Goal: Task Accomplishment & Management: Manage account settings

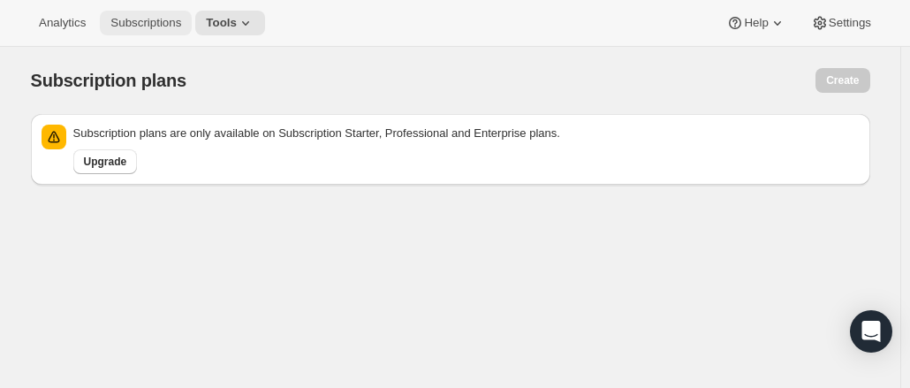
click at [132, 18] on span "Subscriptions" at bounding box center [145, 23] width 71 height 14
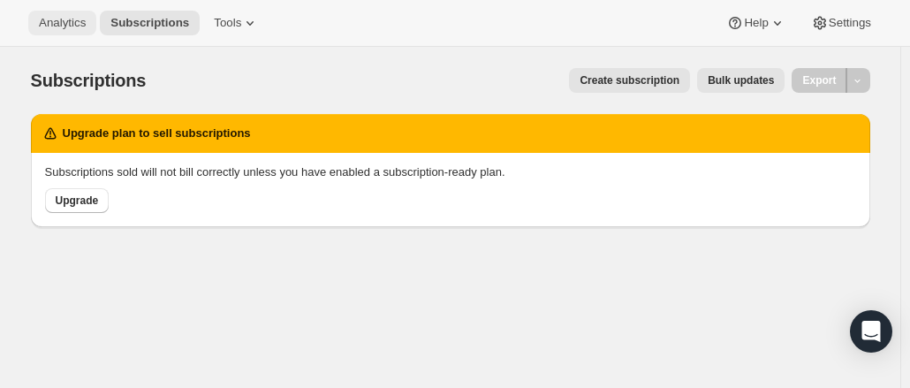
click at [70, 17] on span "Analytics" at bounding box center [62, 23] width 47 height 14
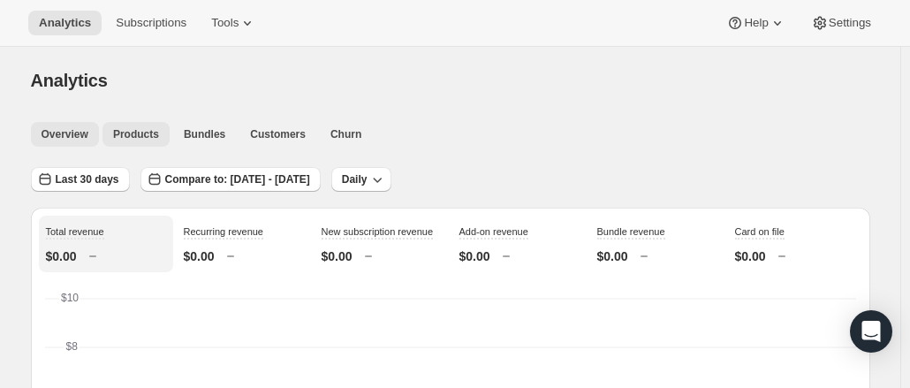
click at [136, 139] on span "Products" at bounding box center [136, 134] width 46 height 14
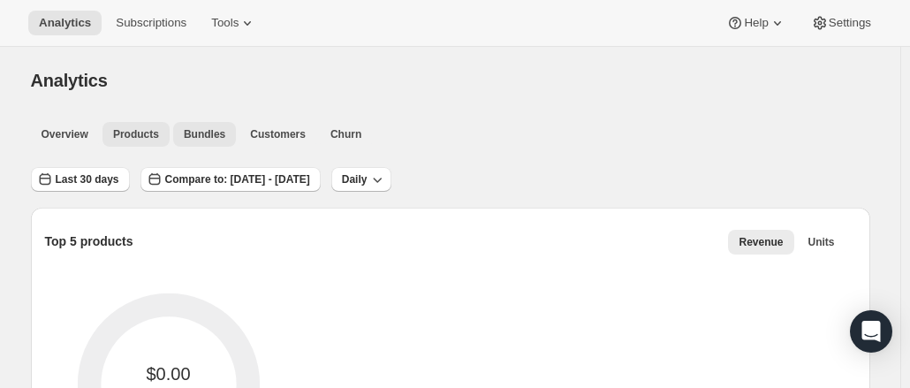
click at [196, 141] on span "Bundles" at bounding box center [205, 134] width 42 height 14
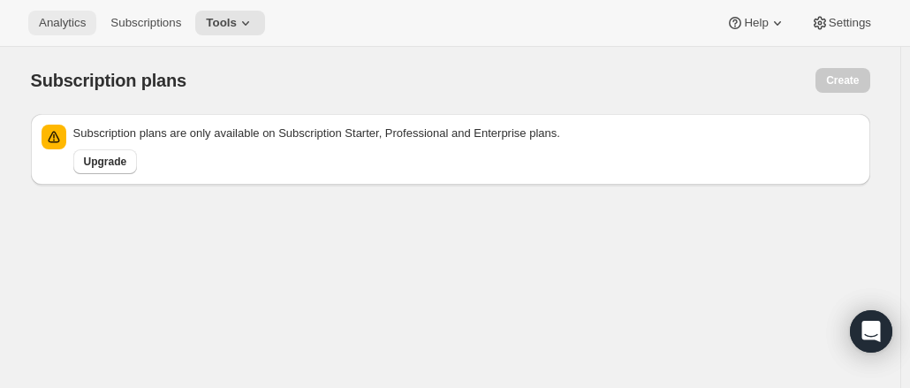
click at [50, 32] on button "Analytics" at bounding box center [62, 23] width 68 height 25
click at [842, 29] on span "Settings" at bounding box center [850, 23] width 42 height 14
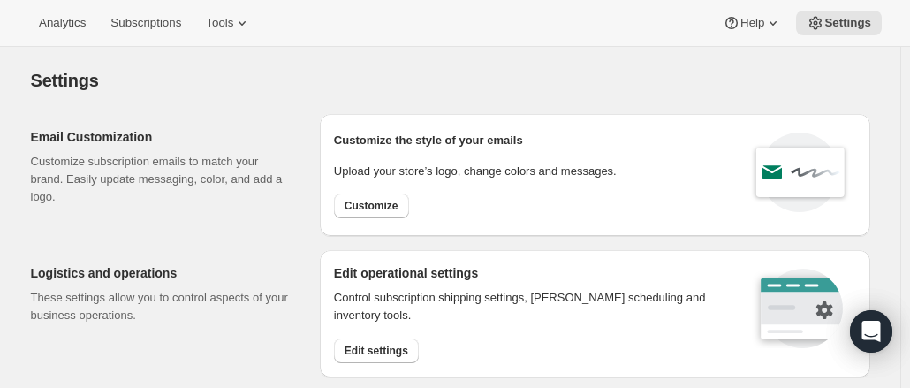
click at [466, 71] on div "Settings" at bounding box center [450, 80] width 839 height 25
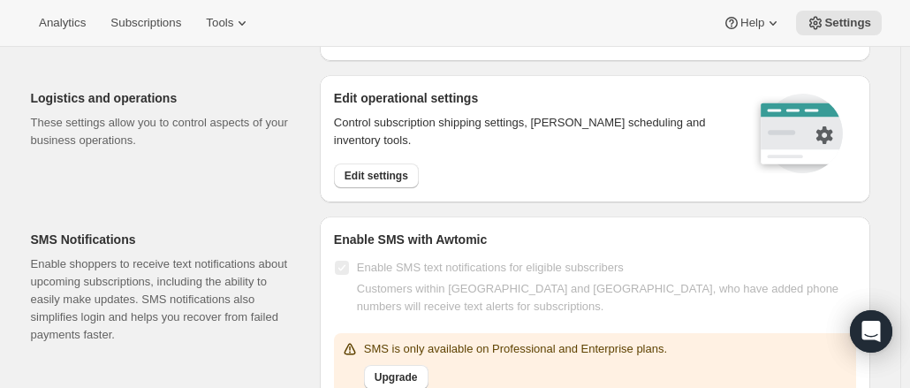
scroll to position [186, 0]
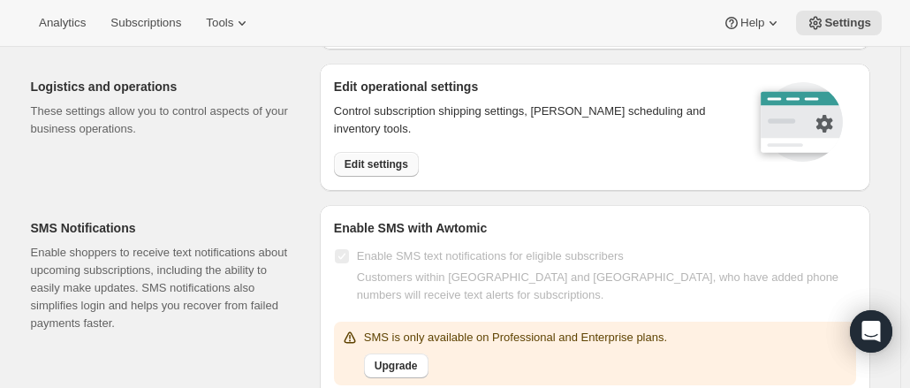
click at [385, 167] on span "Edit settings" at bounding box center [377, 164] width 64 height 14
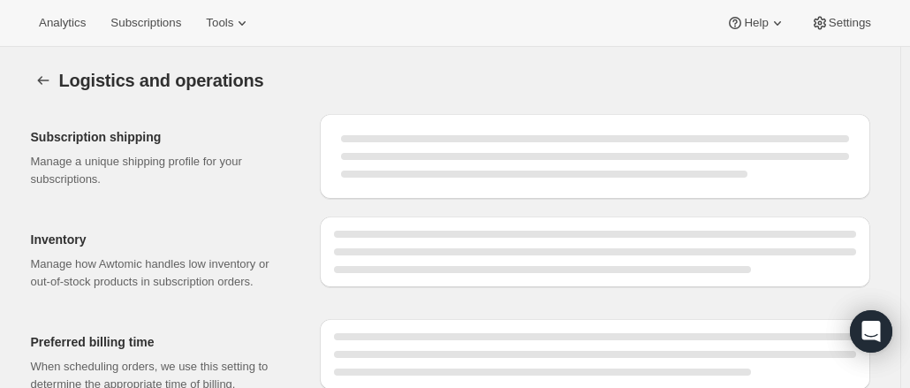
select select "DAY"
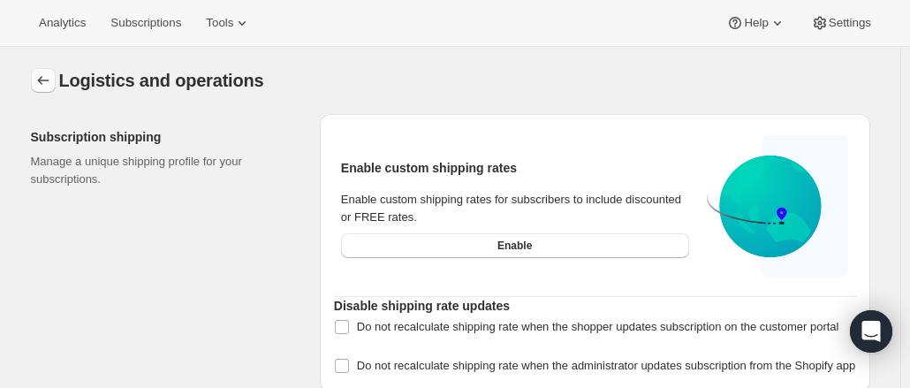
click at [44, 87] on icon "Settings" at bounding box center [43, 81] width 18 height 18
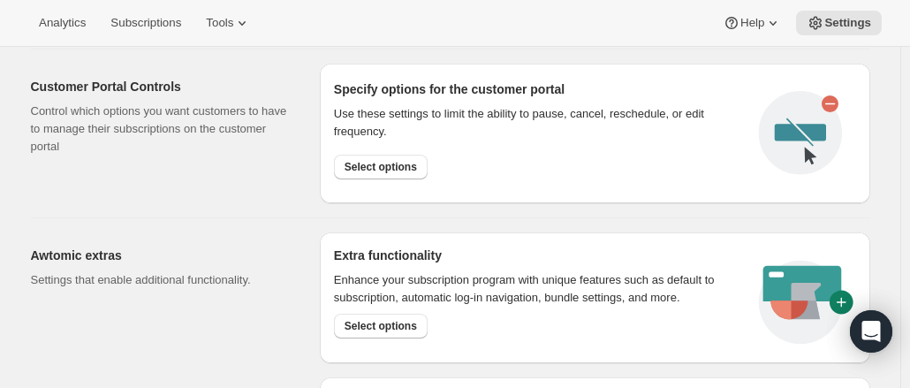
scroll to position [869, 0]
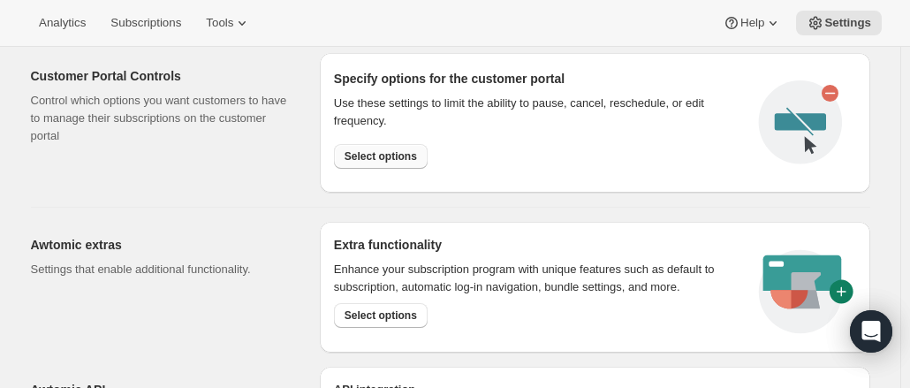
click at [384, 155] on span "Select options" at bounding box center [381, 156] width 72 height 14
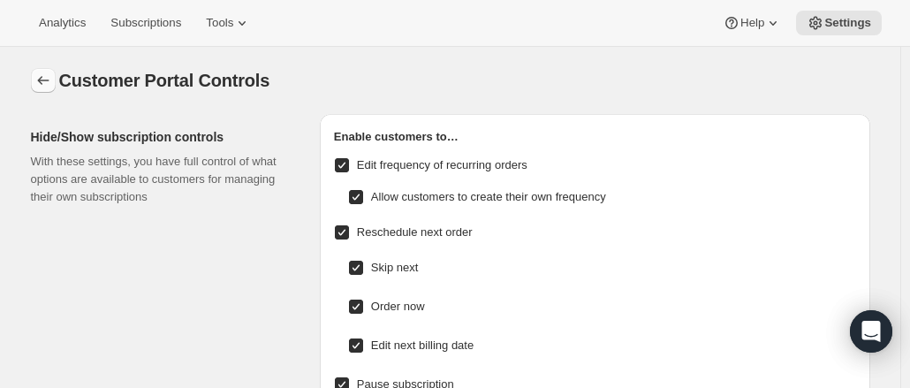
click at [45, 87] on icon "Settings" at bounding box center [43, 81] width 18 height 18
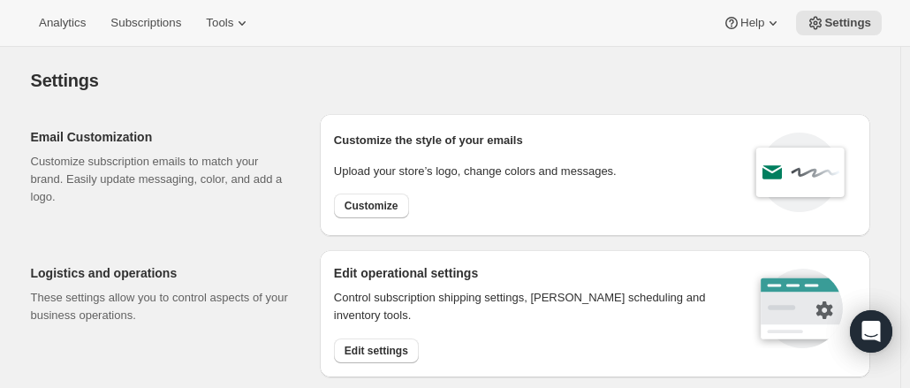
click at [222, 36] on div "Analytics Subscriptions Tools Help Settings" at bounding box center [455, 23] width 910 height 47
click at [237, 27] on icon at bounding box center [242, 23] width 18 height 18
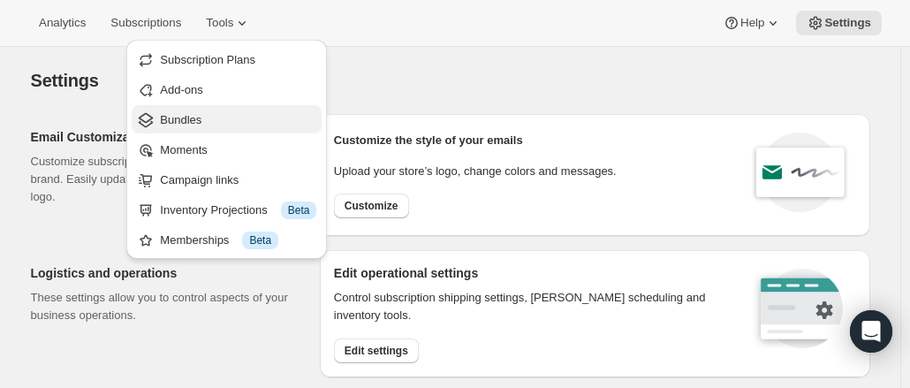
click at [209, 118] on span "Bundles" at bounding box center [238, 120] width 156 height 18
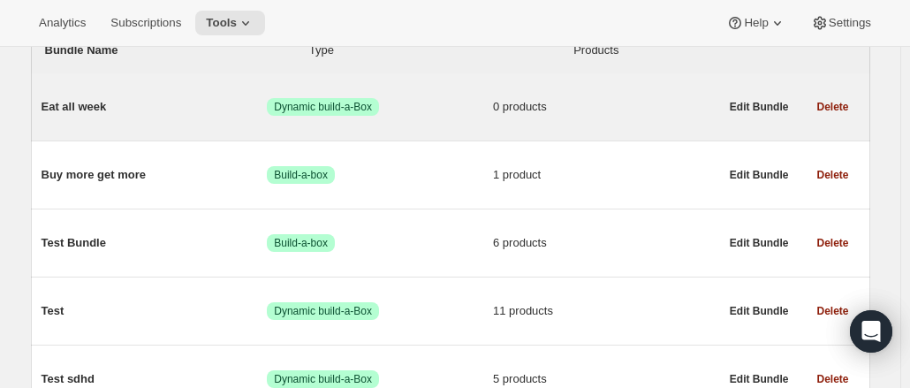
scroll to position [179, 0]
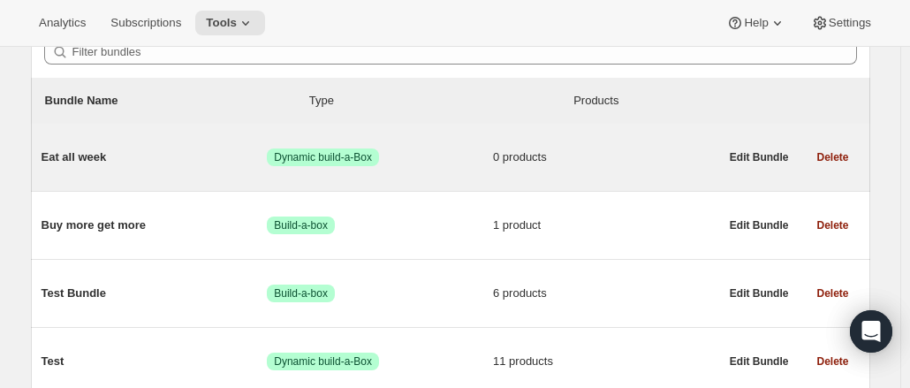
click at [343, 167] on div "Eat all week Success Dynamic build-a-Box 0 products" at bounding box center [381, 157] width 678 height 46
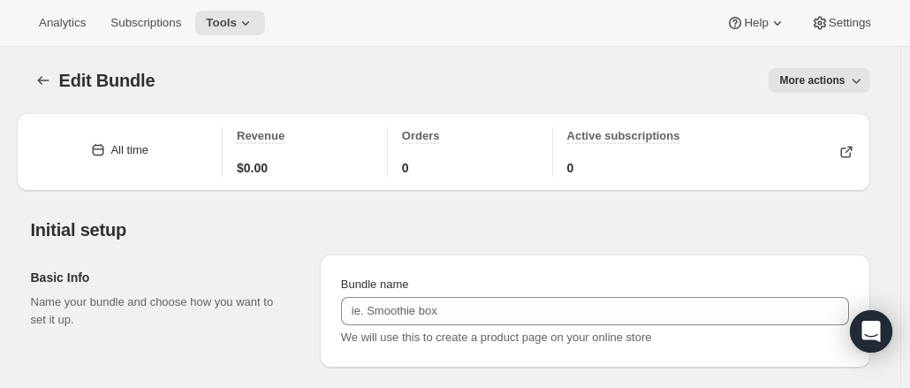
type input "Eat all week"
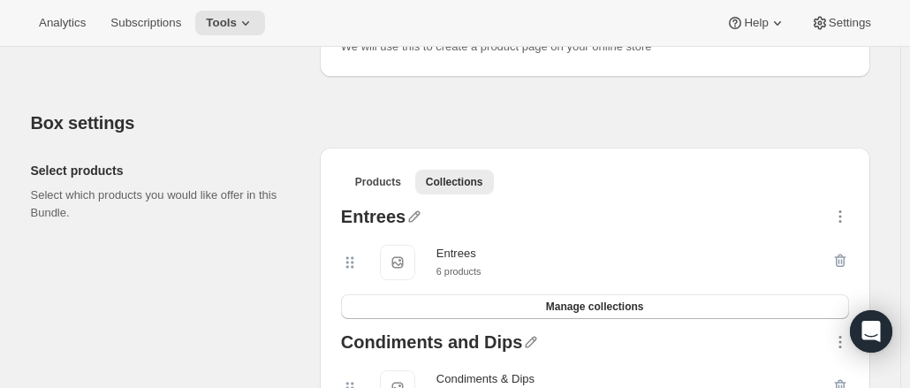
scroll to position [368, 0]
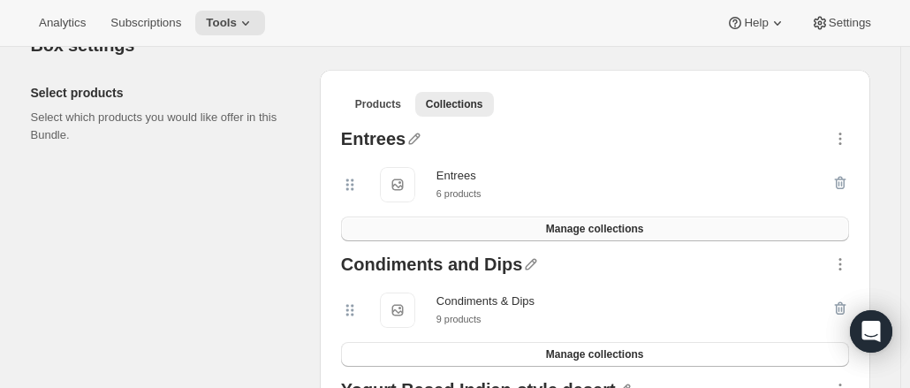
click at [517, 231] on button "Manage collections" at bounding box center [595, 228] width 508 height 25
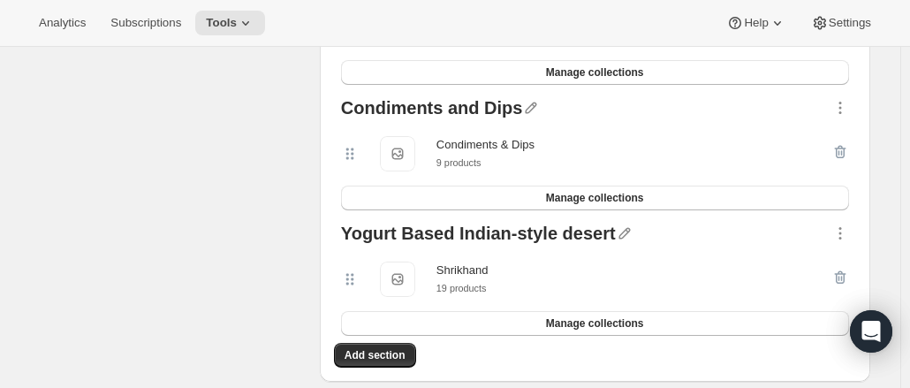
scroll to position [524, 0]
click at [382, 353] on span "Add section" at bounding box center [375, 356] width 61 height 14
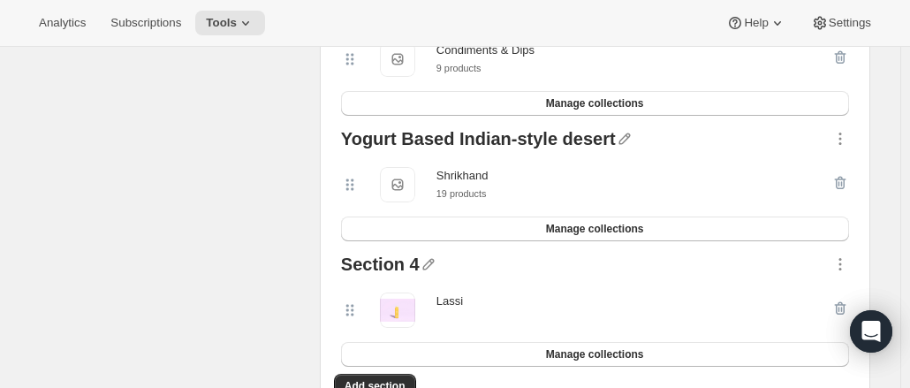
scroll to position [635, 0]
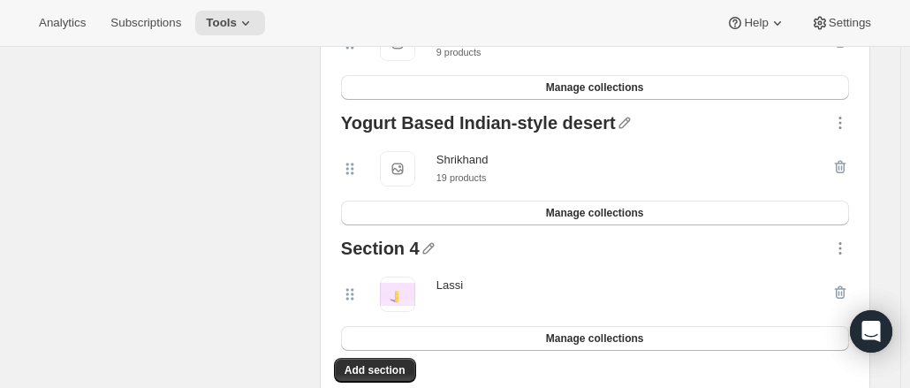
click at [406, 247] on div "Section 4" at bounding box center [380, 250] width 79 height 23
click at [420, 249] on icon "button" at bounding box center [429, 248] width 18 height 18
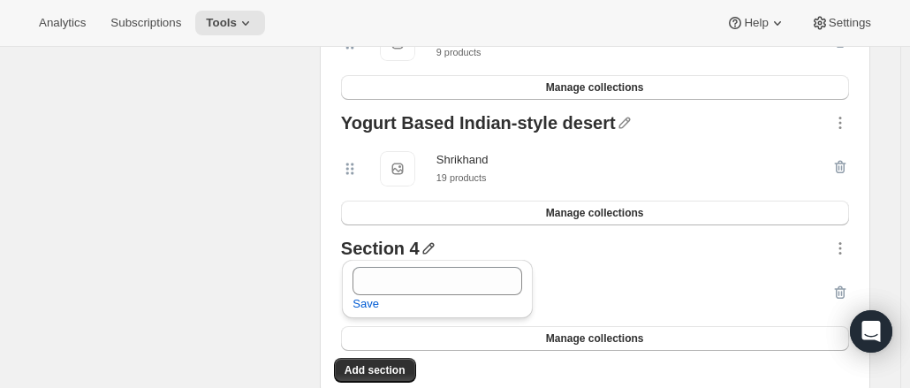
click at [420, 249] on icon "button" at bounding box center [429, 248] width 18 height 18
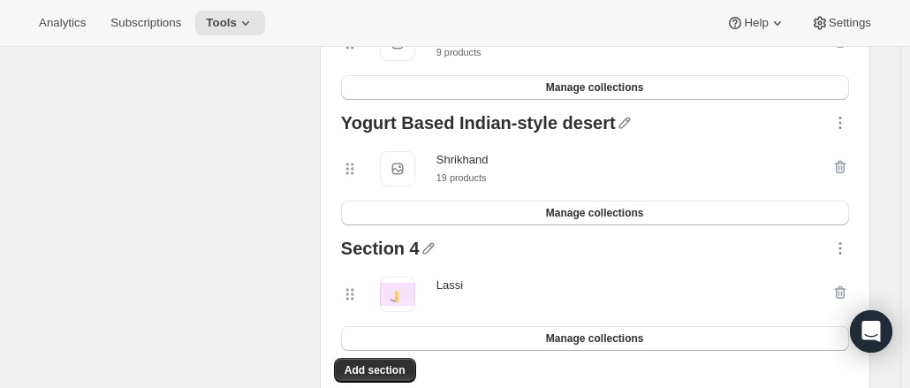
click at [420, 249] on icon "button" at bounding box center [429, 248] width 18 height 18
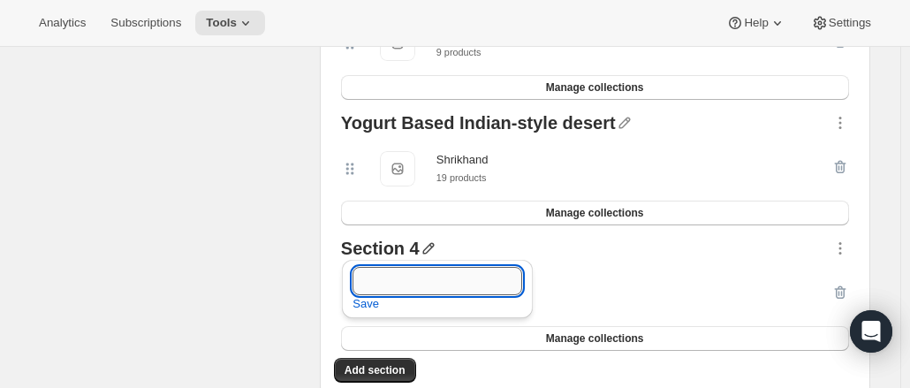
click at [424, 285] on input "text" at bounding box center [438, 281] width 170 height 28
type input "L"
type input "Mango Lassi"
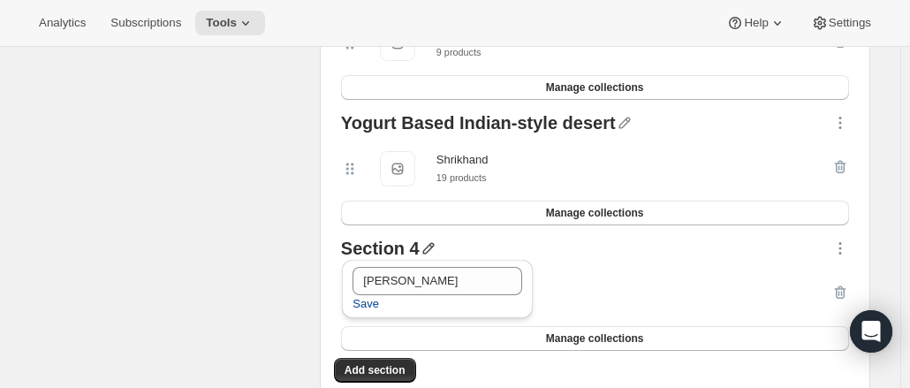
click at [361, 304] on span "Save" at bounding box center [366, 304] width 27 height 18
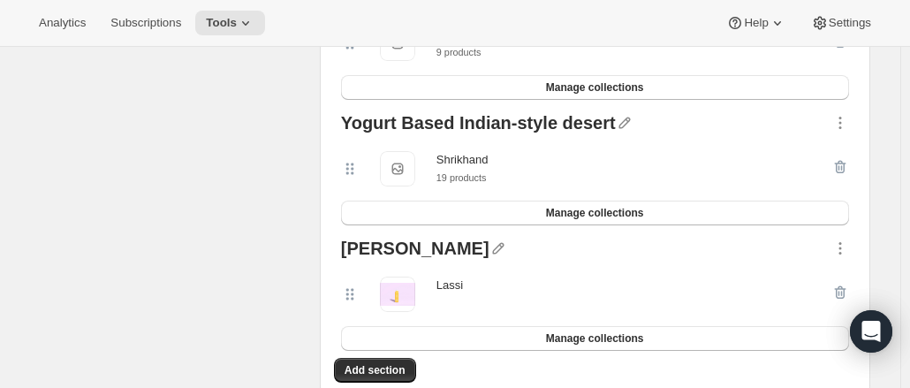
click at [260, 301] on div "Select products Select which products you would like offer in this Bundle." at bounding box center [168, 100] width 275 height 594
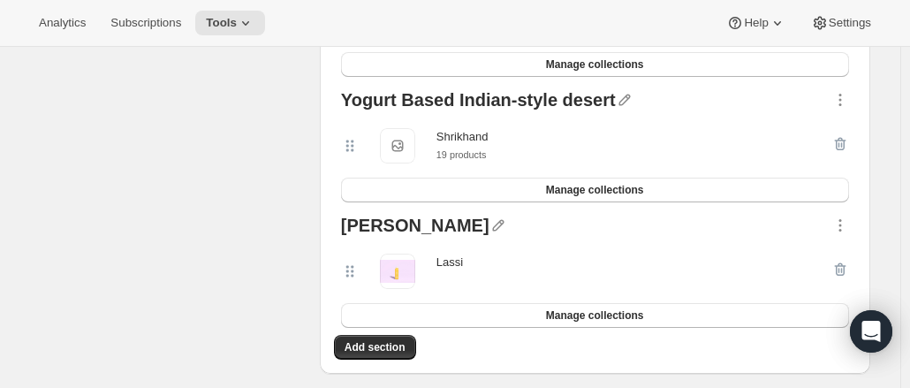
scroll to position [667, 0]
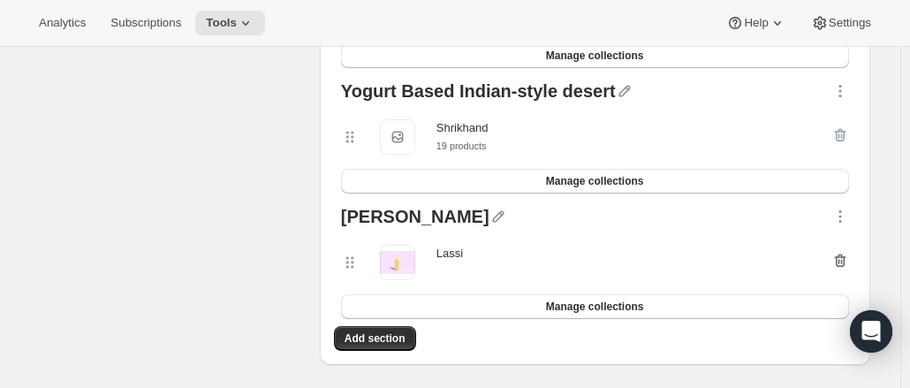
click at [845, 259] on icon "button" at bounding box center [841, 261] width 18 height 18
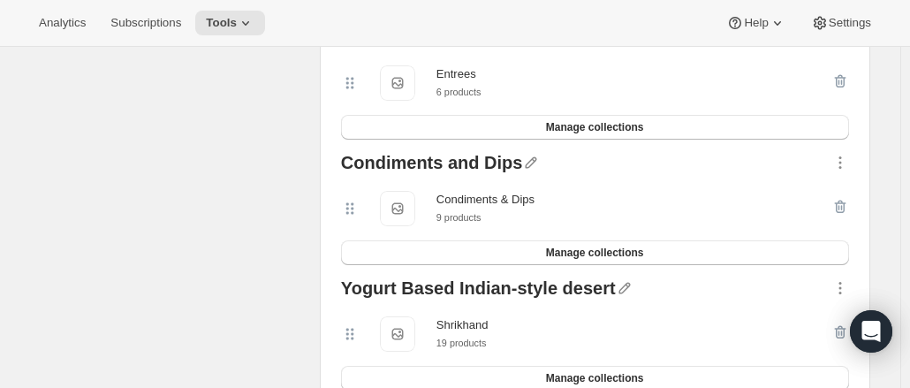
scroll to position [0, 0]
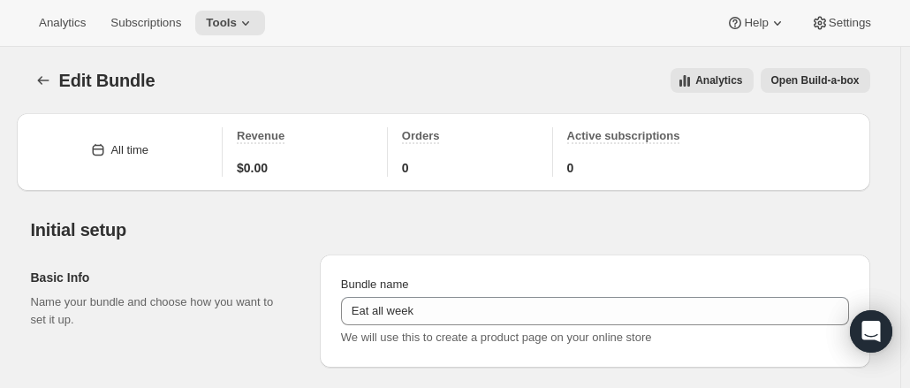
click at [818, 87] on button "Open Build-a-box" at bounding box center [816, 80] width 110 height 25
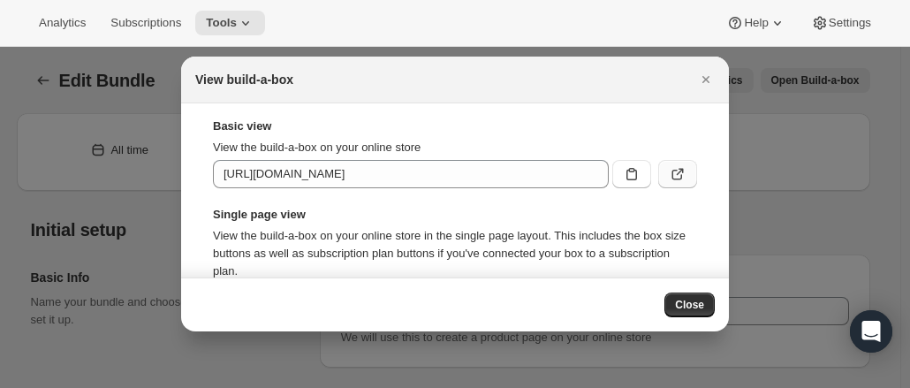
click at [678, 176] on button ":r5o:" at bounding box center [677, 174] width 39 height 28
click at [688, 301] on span "Close" at bounding box center [689, 305] width 29 height 14
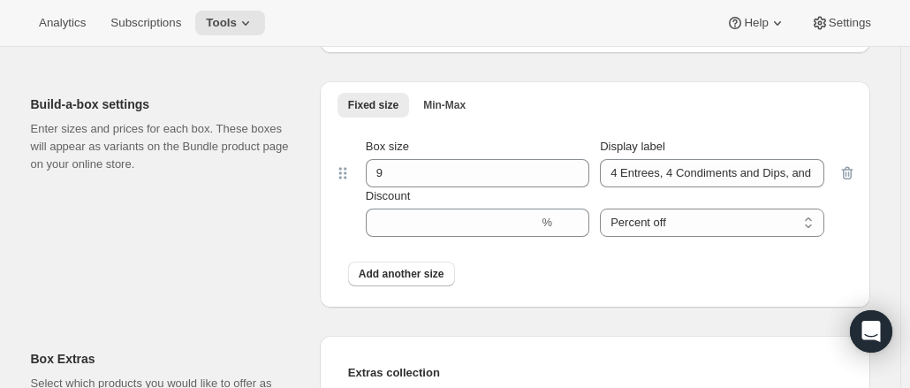
scroll to position [1007, 0]
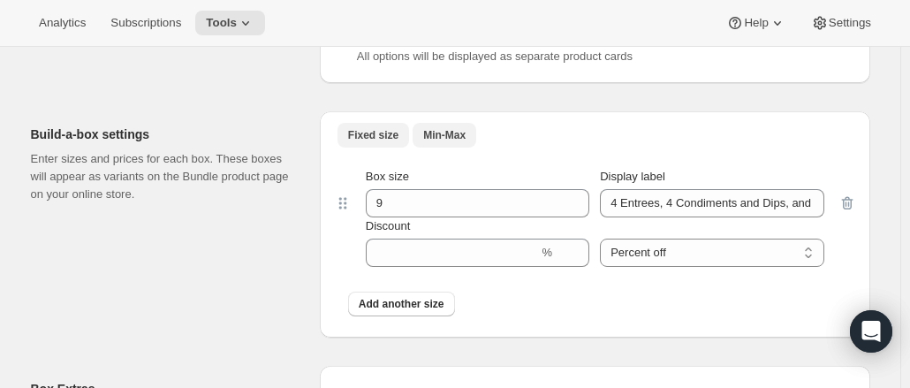
click at [437, 138] on span "Min-Max" at bounding box center [444, 135] width 42 height 14
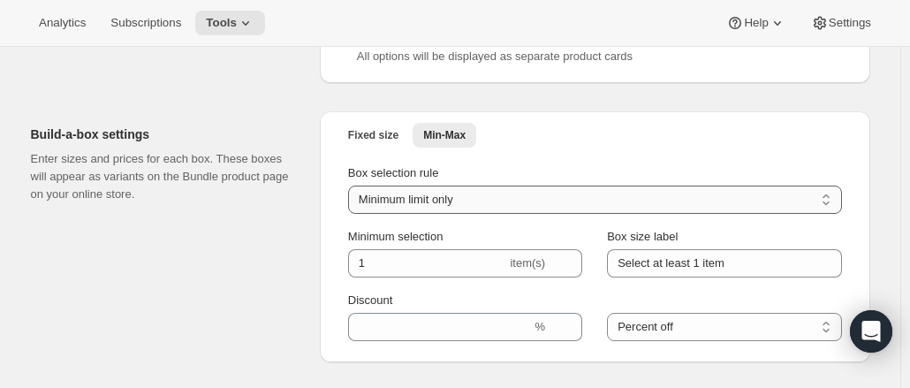
click at [479, 197] on select "Minimum limit only Maximum limit only Minimum and Maximum limits" at bounding box center [595, 200] width 494 height 28
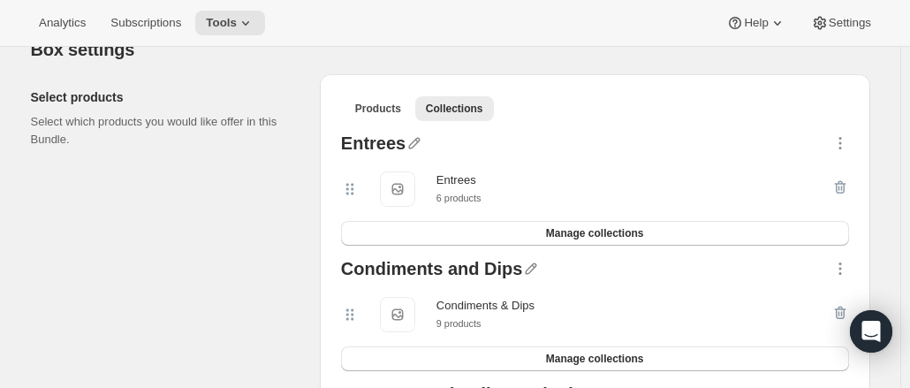
scroll to position [361, 0]
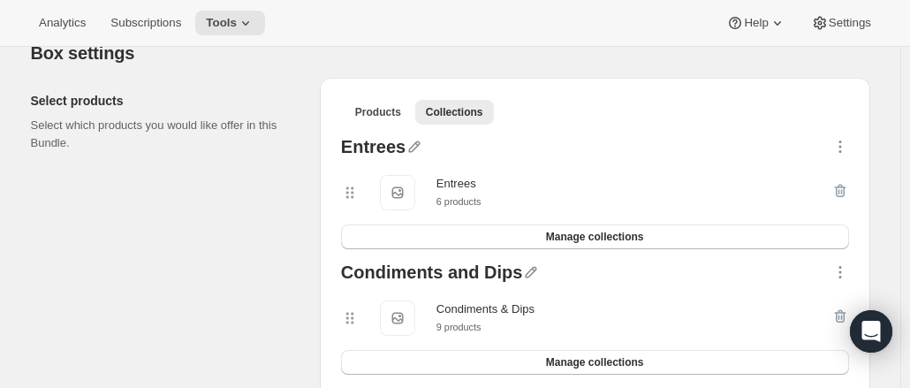
click at [679, 199] on div "Entrees Entrees 6 products" at bounding box center [586, 192] width 490 height 35
click at [847, 148] on icon "button" at bounding box center [841, 147] width 18 height 18
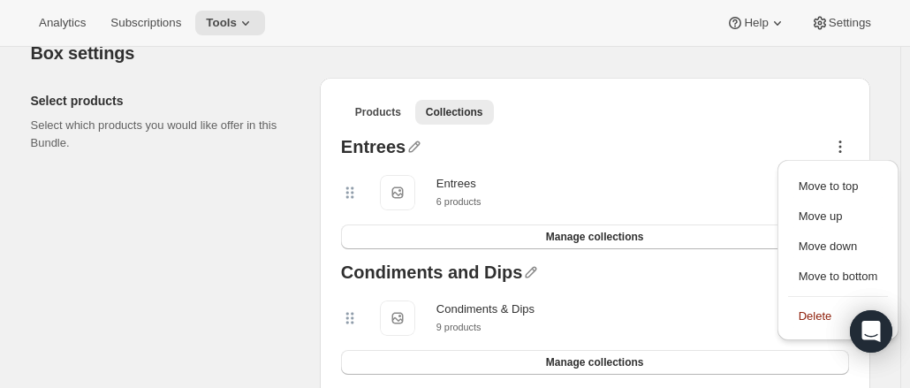
click at [244, 186] on div "Select products Select which products you would like offer in this Bundle." at bounding box center [168, 312] width 275 height 468
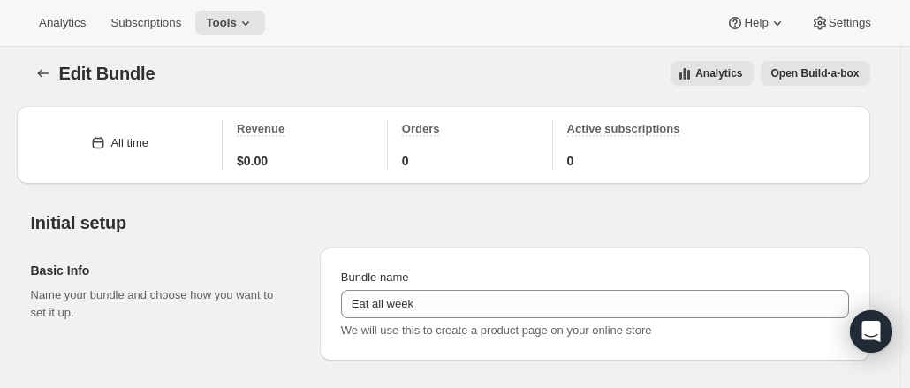
scroll to position [0, 0]
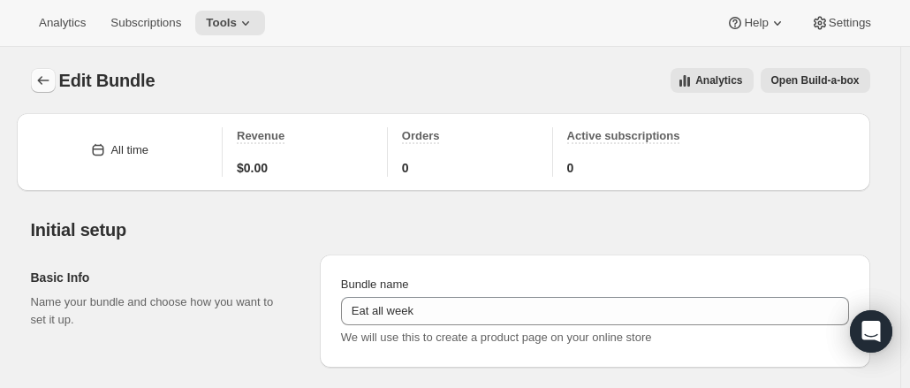
click at [46, 77] on icon "Bundles" at bounding box center [42, 80] width 11 height 9
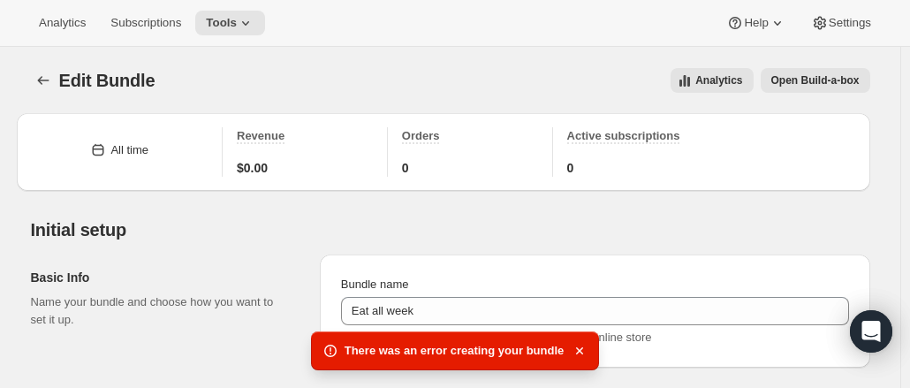
click at [491, 109] on div "Edit Bundle. This page is ready Edit Bundle Analytics Open Build-a-box More act…" at bounding box center [450, 80] width 839 height 67
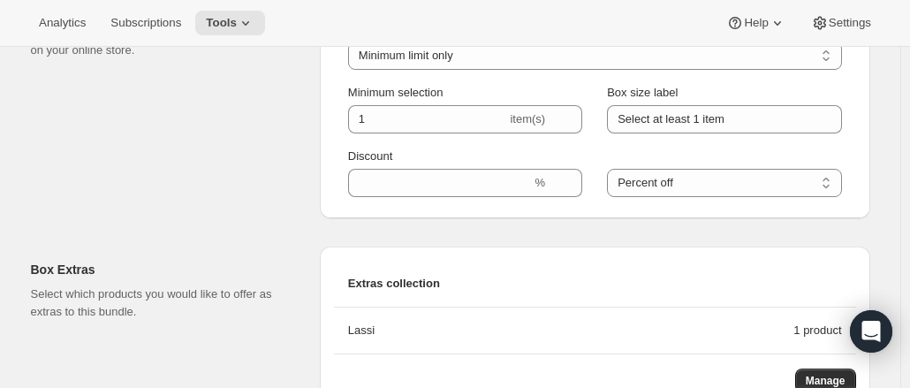
scroll to position [1022, 0]
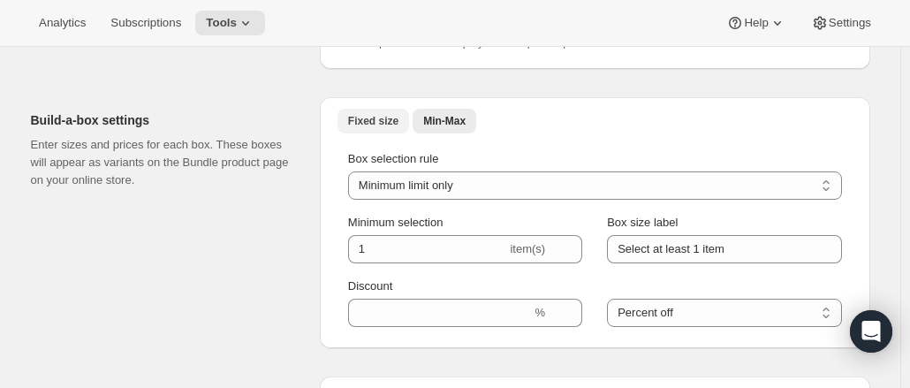
click at [401, 124] on button "Fixed size" at bounding box center [374, 121] width 72 height 25
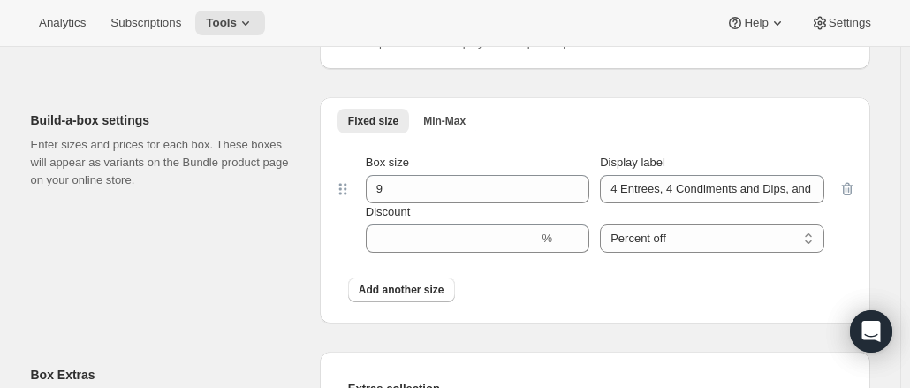
click at [323, 248] on div "Build-a-box settings Enter sizes and prices for each box. These boxes will appe…" at bounding box center [450, 203] width 839 height 240
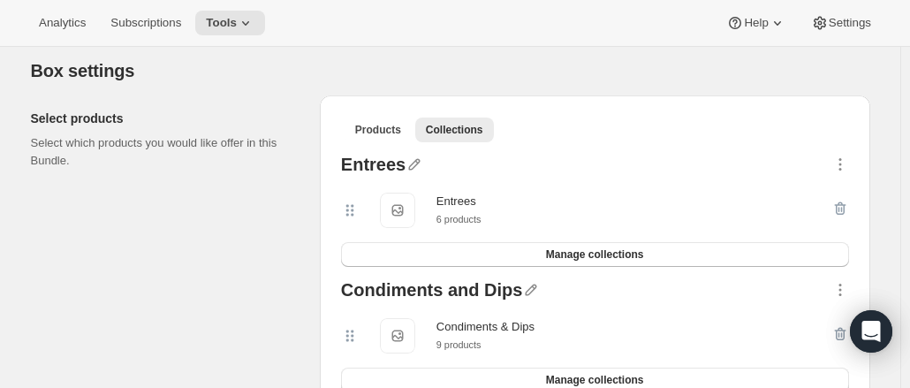
scroll to position [0, 0]
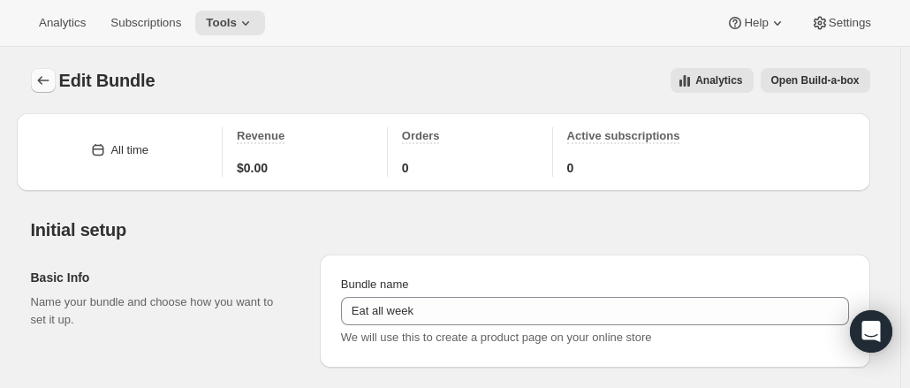
click at [42, 89] on button "Bundles" at bounding box center [43, 80] width 25 height 25
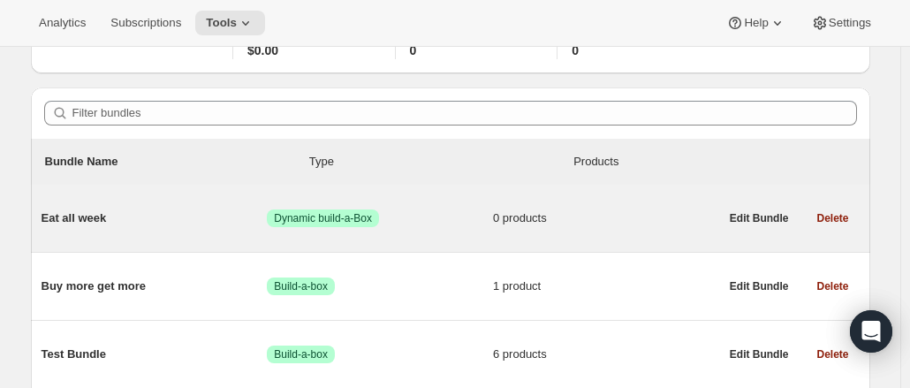
scroll to position [124, 0]
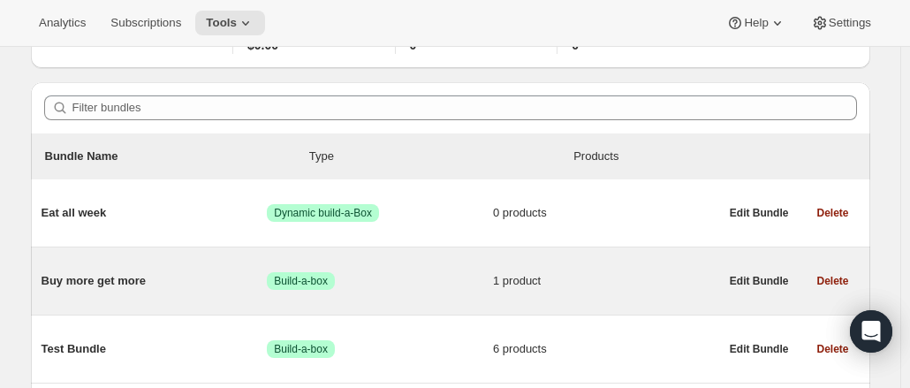
click at [309, 292] on div "Buy more get more Success Build-a-box 1 product" at bounding box center [381, 281] width 678 height 46
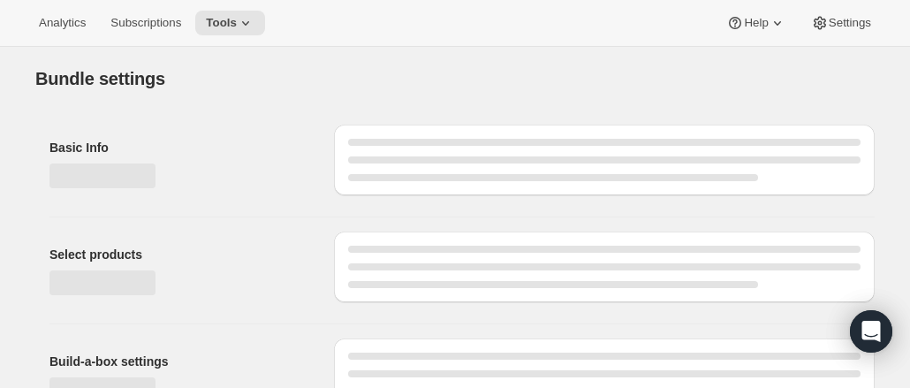
type input "Buy more get more"
radio input "true"
checkbox input "true"
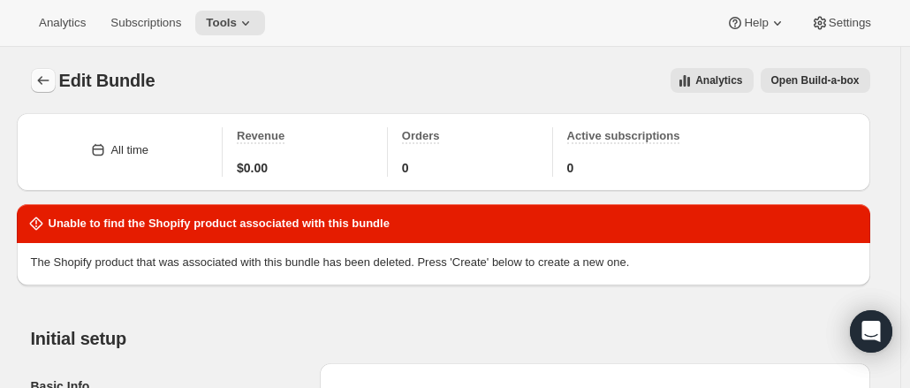
click at [46, 83] on icon "Bundles" at bounding box center [43, 81] width 18 height 18
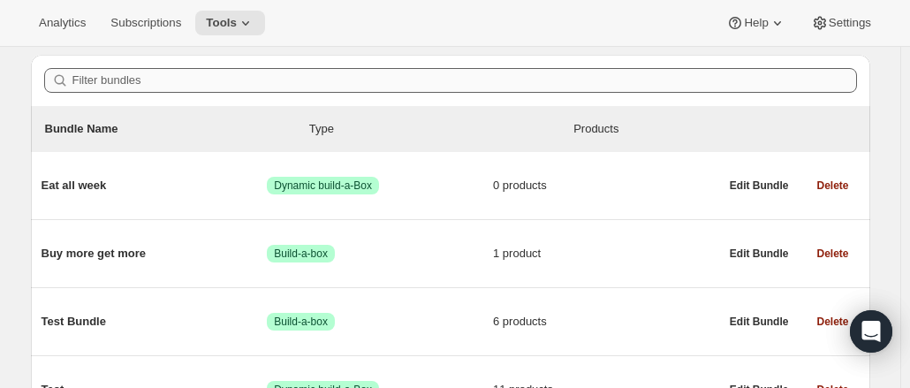
scroll to position [159, 0]
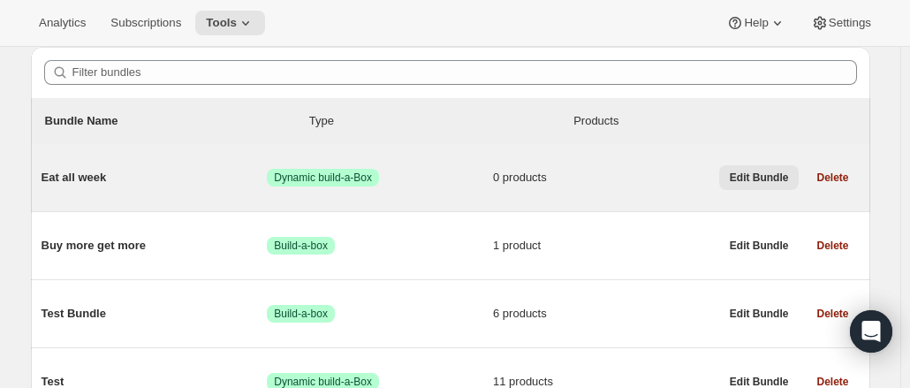
click at [749, 185] on button "Edit Bundle" at bounding box center [759, 177] width 80 height 25
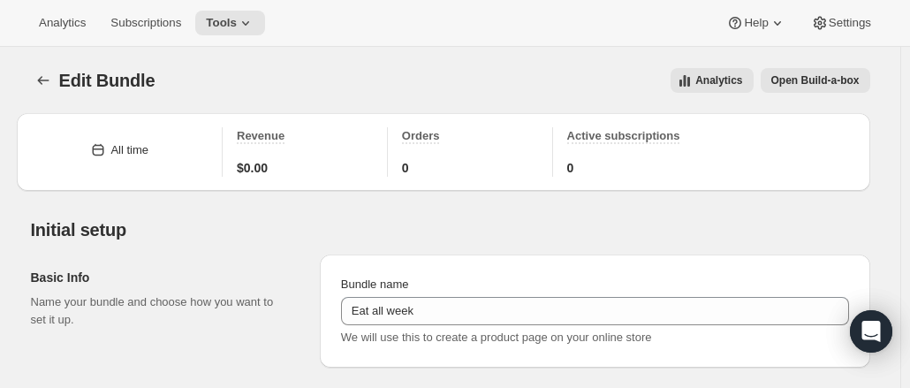
type input "Eat all week"
click at [860, 13] on button "Settings" at bounding box center [841, 23] width 81 height 25
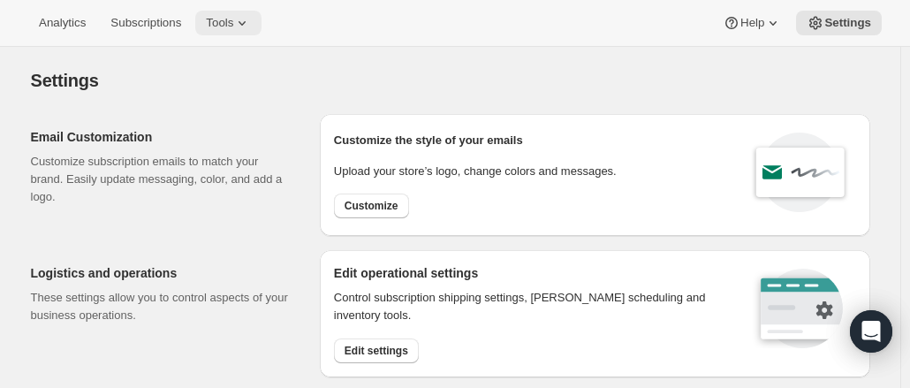
click at [240, 20] on icon at bounding box center [242, 23] width 18 height 18
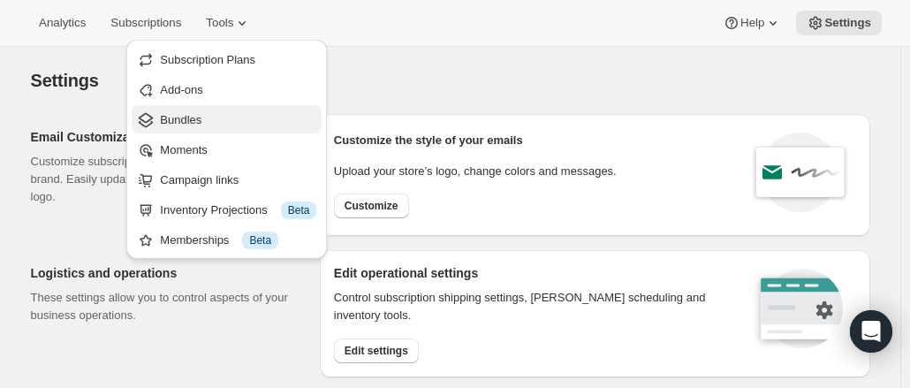
click at [212, 117] on span "Bundles" at bounding box center [238, 120] width 156 height 18
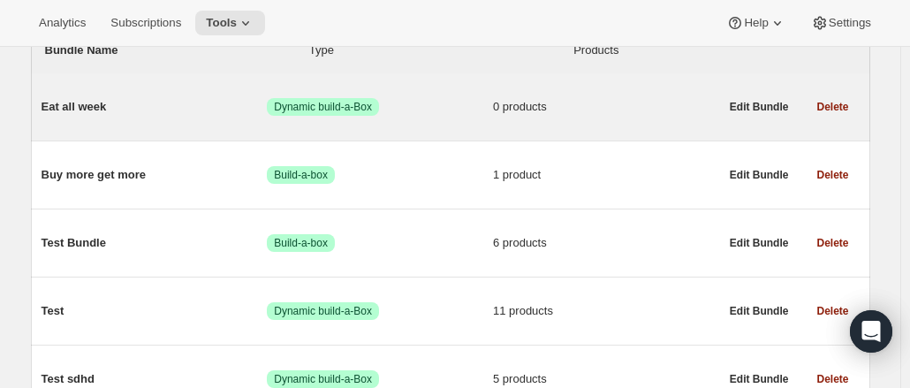
scroll to position [226, 0]
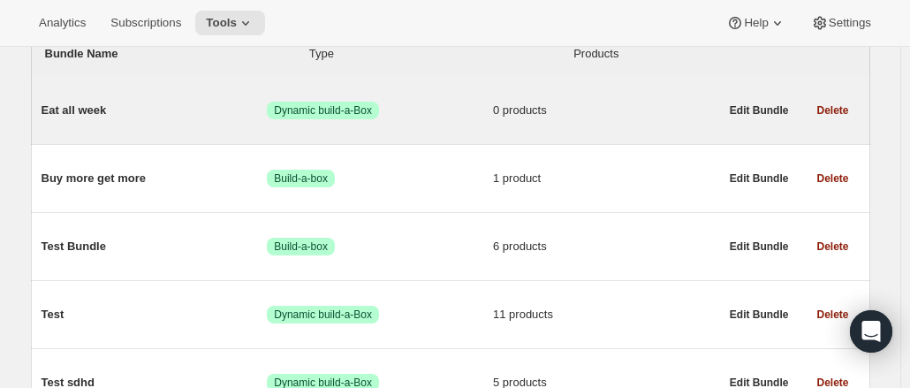
click at [331, 109] on span "Dynamic build-a-Box" at bounding box center [323, 110] width 98 height 14
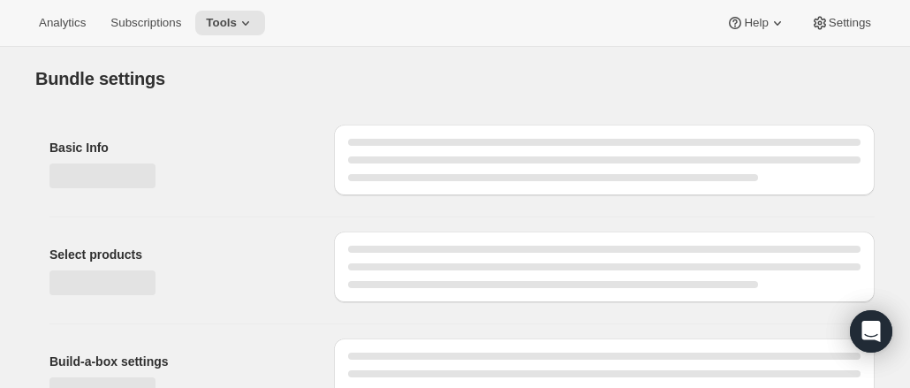
type input "Eat all week"
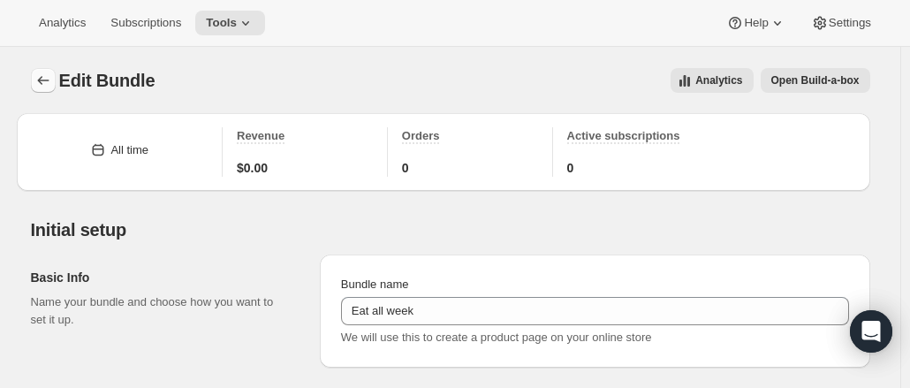
click at [51, 84] on icon "Bundles" at bounding box center [43, 81] width 18 height 18
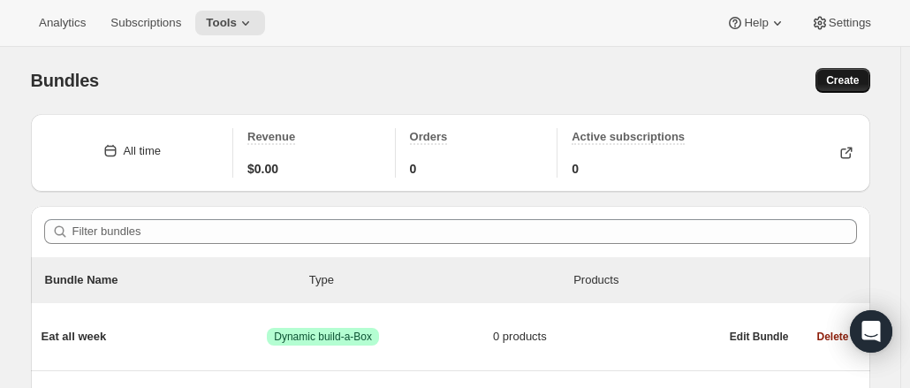
click at [836, 87] on button "Create" at bounding box center [843, 80] width 54 height 25
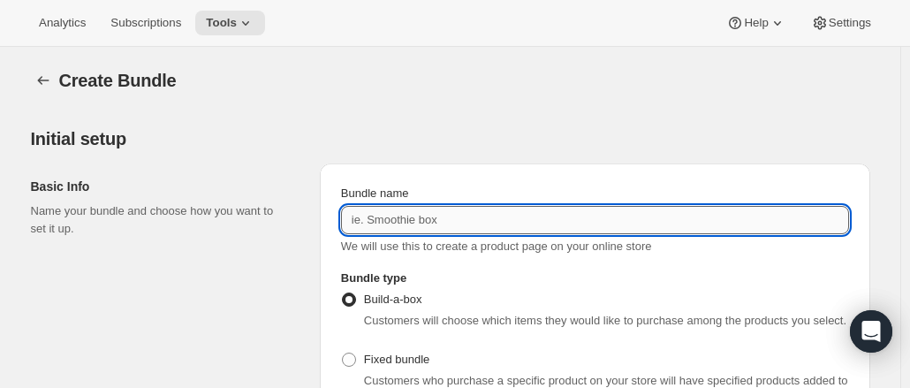
click at [385, 227] on input "Bundle name" at bounding box center [595, 220] width 508 height 28
type input "Eat all week"
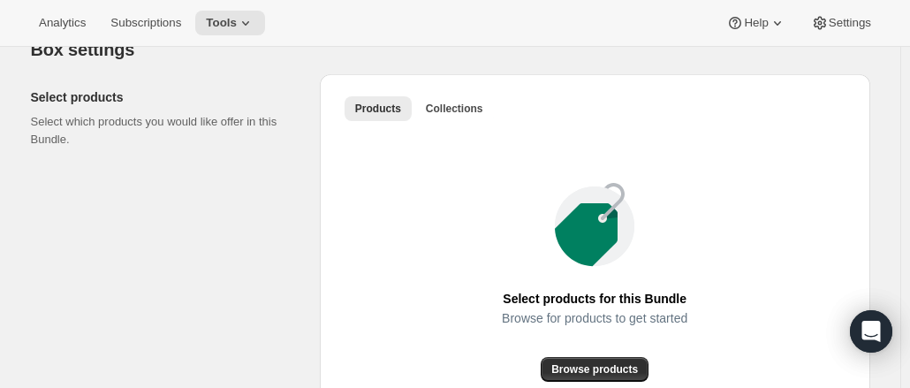
scroll to position [1013, 0]
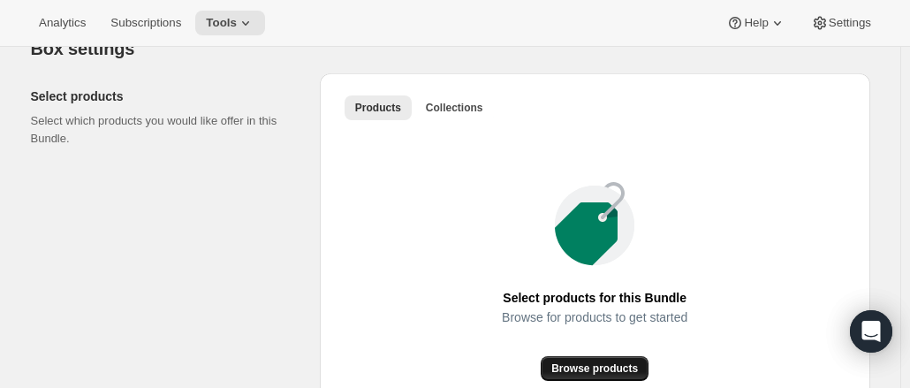
click at [610, 362] on span "Browse products" at bounding box center [594, 368] width 87 height 14
click at [454, 105] on span "Collections" at bounding box center [454, 108] width 57 height 14
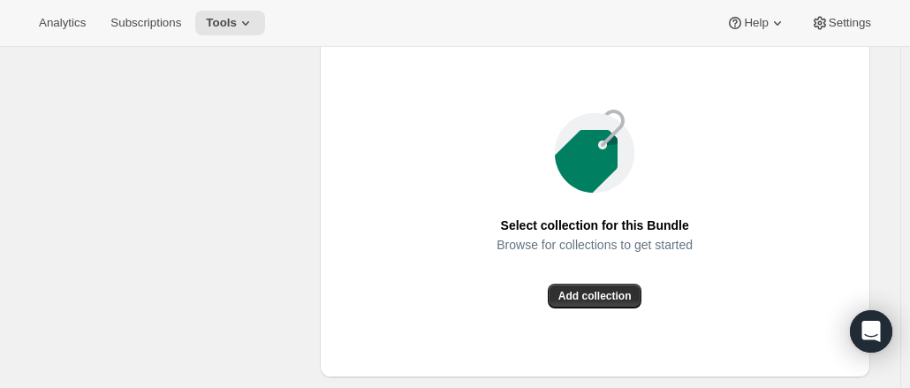
scroll to position [1187, 0]
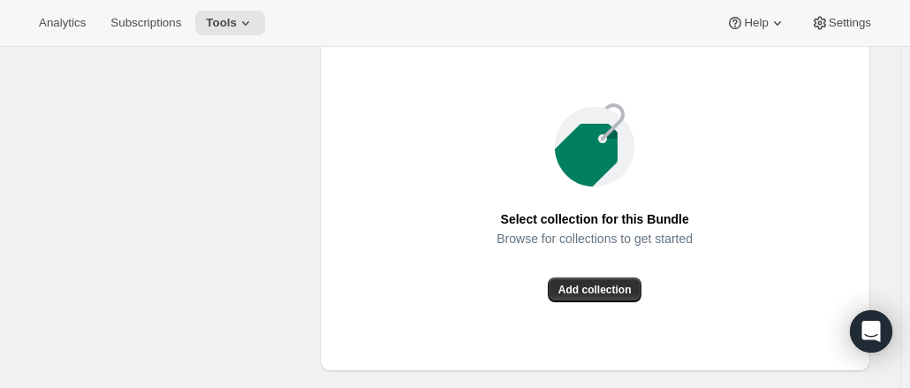
click at [596, 274] on div "Browse for collections to get started" at bounding box center [595, 255] width 196 height 46
click at [598, 288] on span "Add collection" at bounding box center [594, 290] width 73 height 14
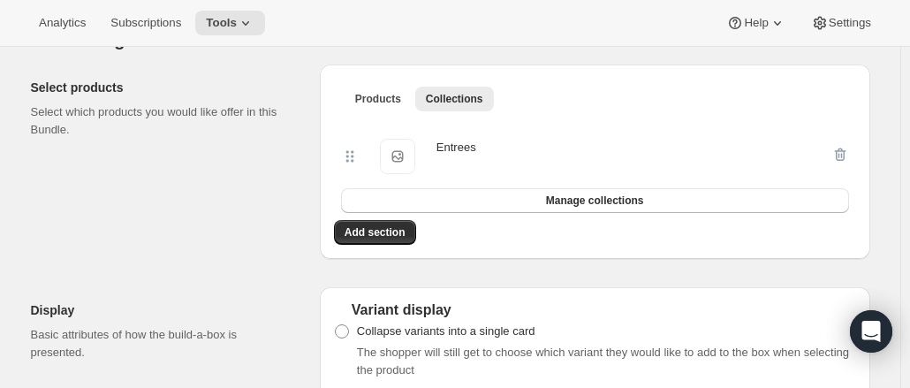
scroll to position [1013, 0]
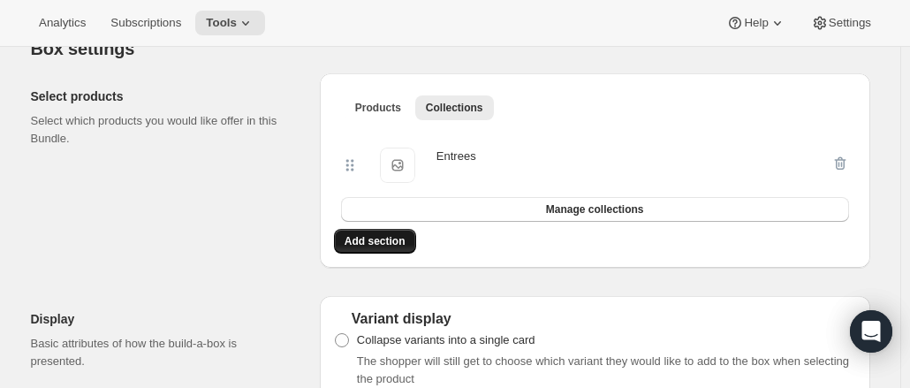
click at [380, 241] on span "Add section" at bounding box center [375, 241] width 61 height 14
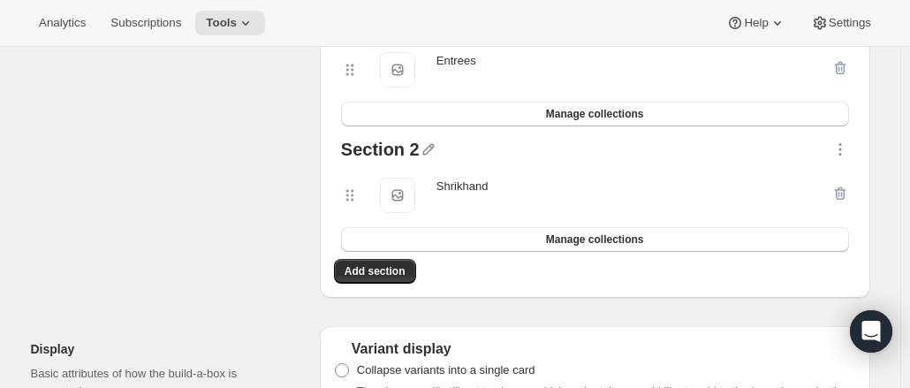
scroll to position [1136, 0]
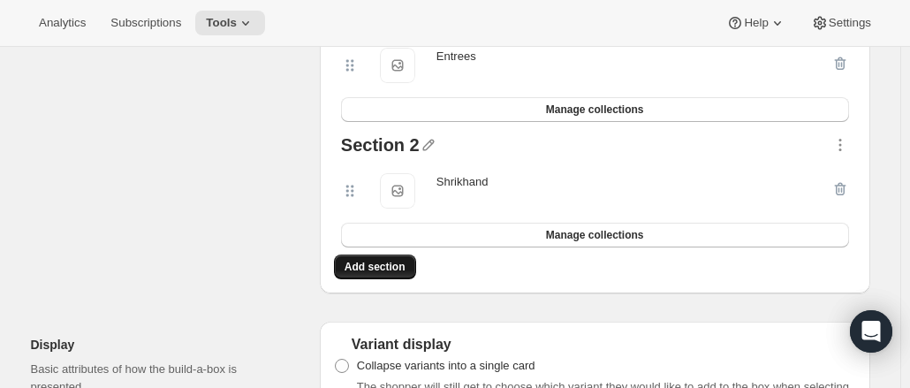
click at [399, 270] on span "Add section" at bounding box center [375, 267] width 61 height 14
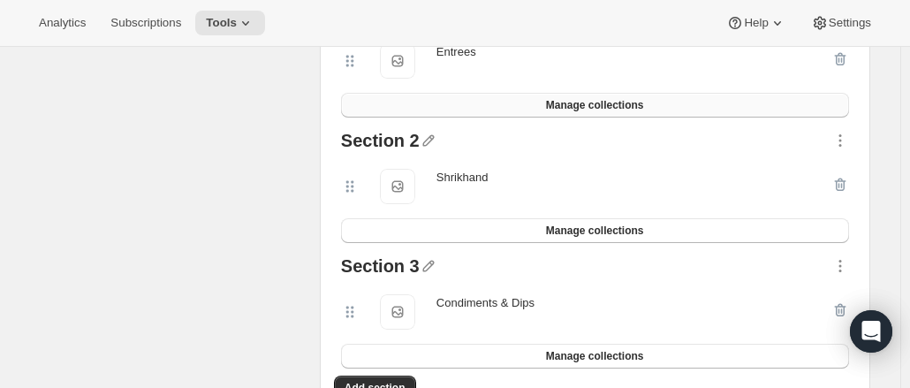
scroll to position [1068, 0]
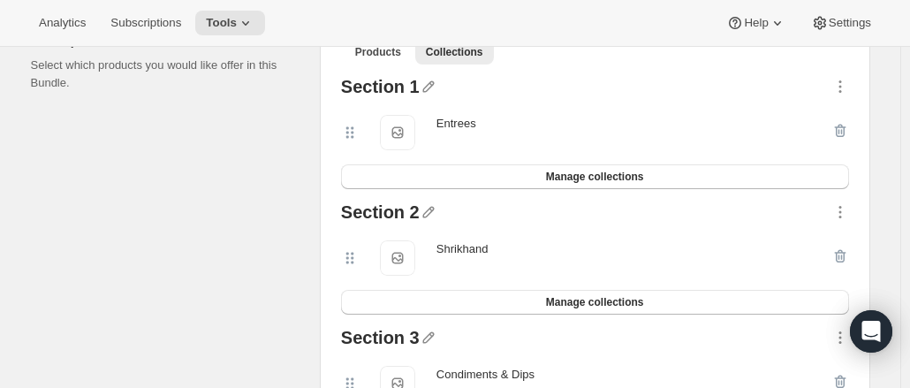
click at [404, 84] on div "Section 1" at bounding box center [380, 89] width 79 height 23
click at [406, 82] on div "Section 1" at bounding box center [380, 89] width 79 height 23
click at [387, 95] on div "Section 1" at bounding box center [380, 89] width 79 height 23
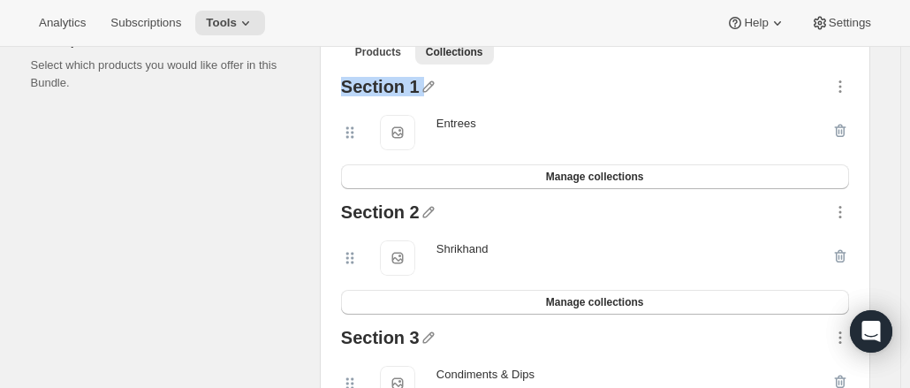
click at [387, 95] on div "Section 1" at bounding box center [380, 89] width 79 height 23
click at [428, 87] on icon "button" at bounding box center [429, 87] width 18 height 18
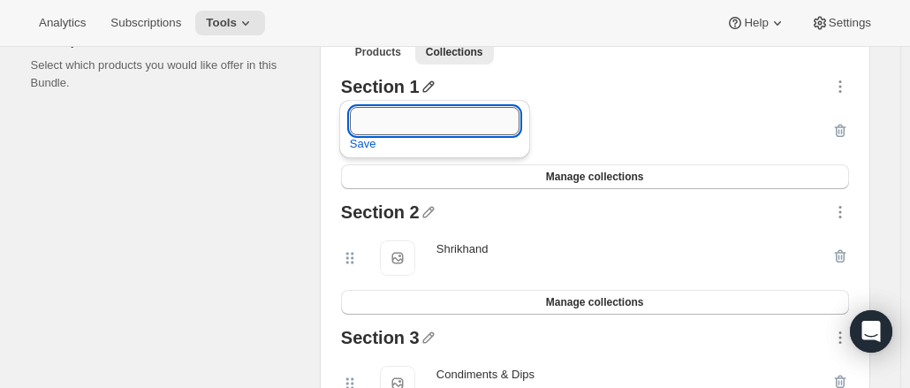
click at [424, 112] on input "text" at bounding box center [435, 121] width 170 height 28
type input "Entrees"
click at [432, 208] on icon "button" at bounding box center [427, 212] width 11 height 11
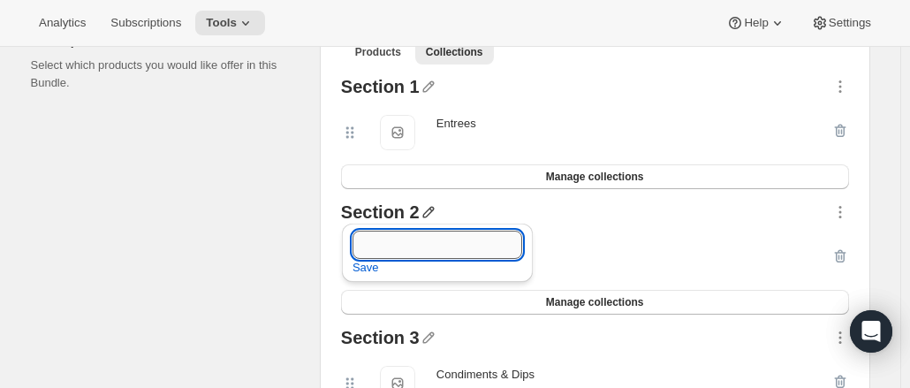
click at [406, 236] on input "text" at bounding box center [438, 245] width 170 height 28
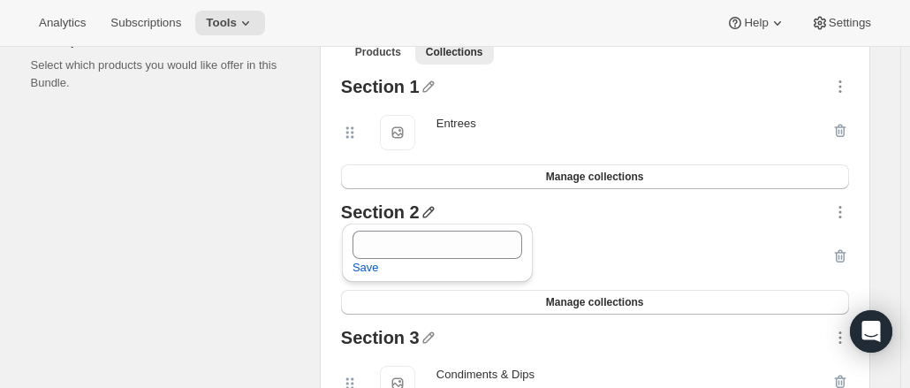
click at [409, 85] on div "Section 1" at bounding box center [380, 89] width 79 height 23
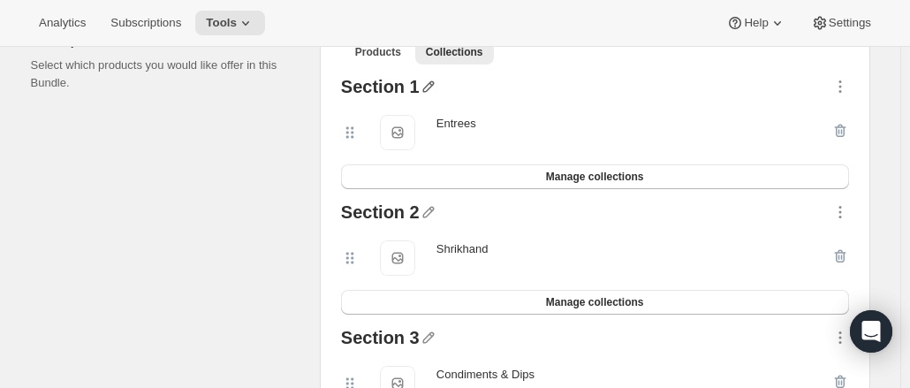
click at [429, 91] on icon "button" at bounding box center [429, 87] width 18 height 18
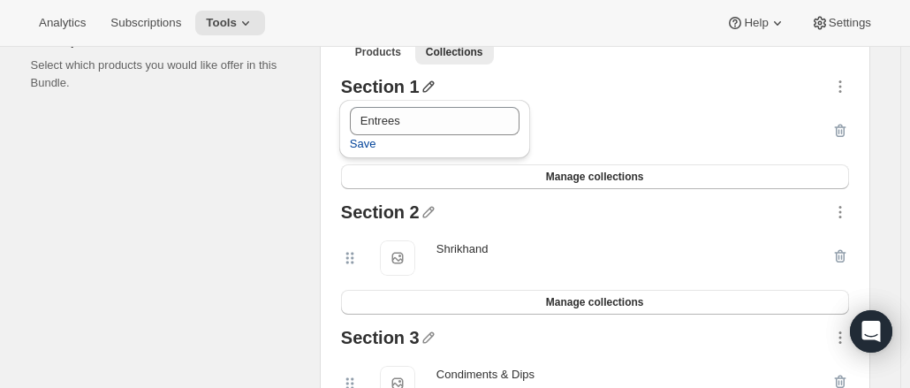
click at [368, 144] on span "Save" at bounding box center [363, 144] width 27 height 18
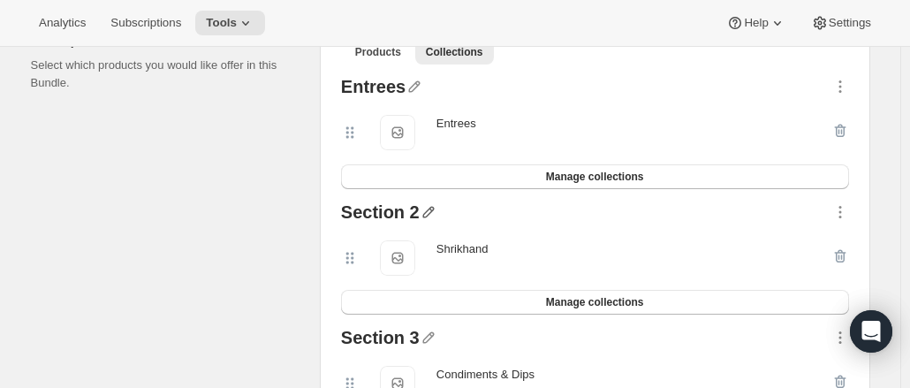
click at [434, 218] on icon "button" at bounding box center [429, 212] width 18 height 18
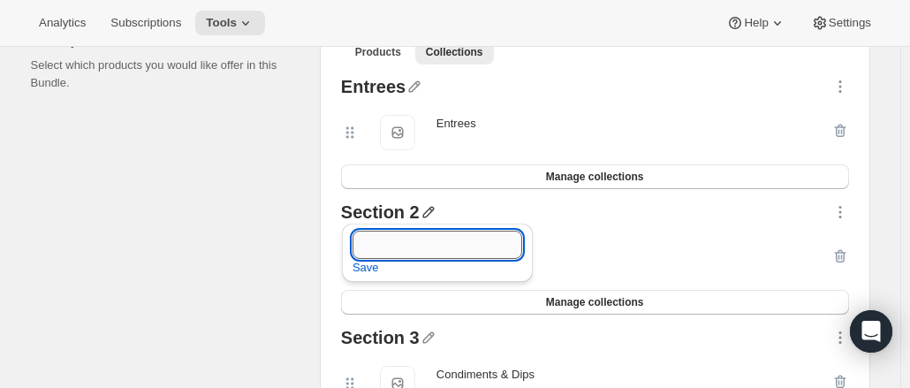
click at [407, 232] on input "text" at bounding box center [438, 245] width 170 height 28
type input "Shrikhand"
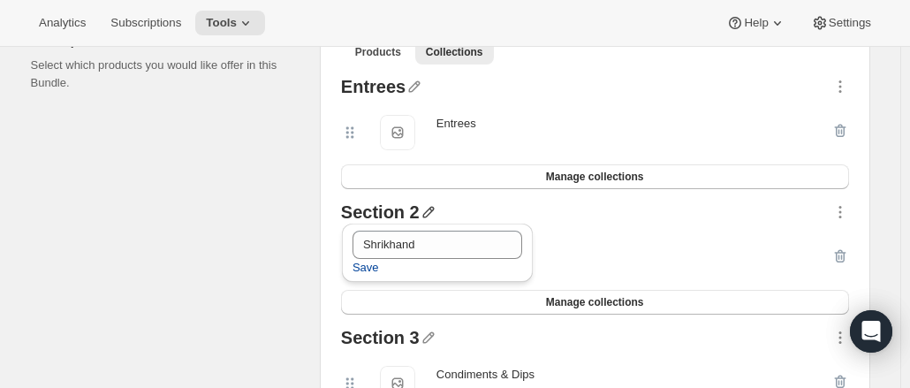
click at [366, 266] on span "Save" at bounding box center [366, 268] width 27 height 18
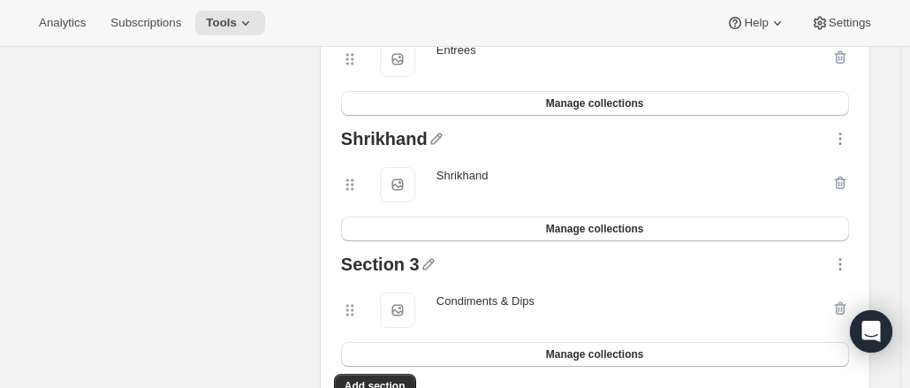
scroll to position [1146, 0]
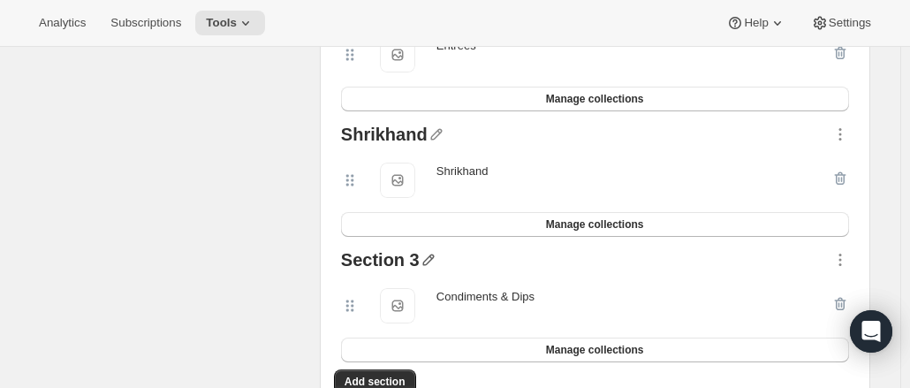
click at [432, 259] on icon "button" at bounding box center [429, 260] width 18 height 18
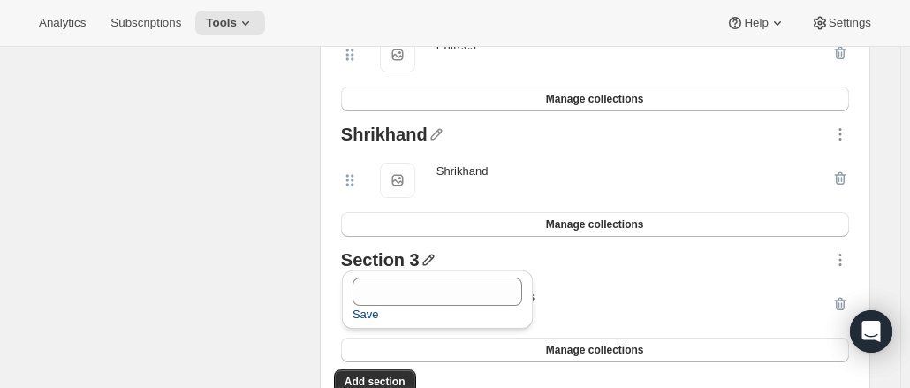
click at [364, 312] on span "Save" at bounding box center [366, 315] width 27 height 18
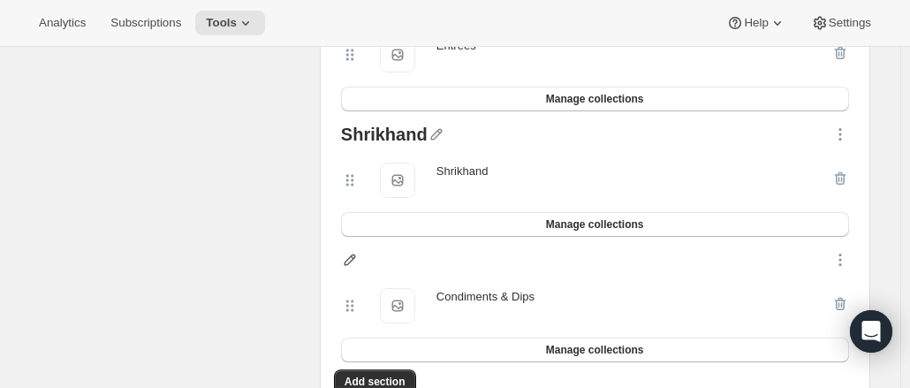
click at [354, 257] on icon "button" at bounding box center [350, 260] width 18 height 18
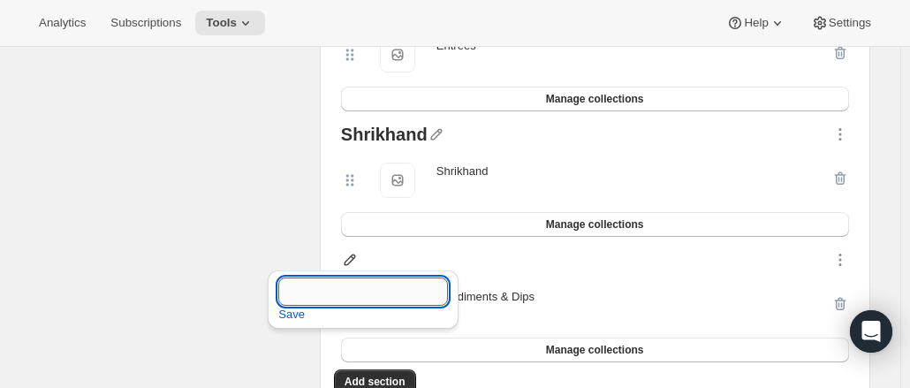
click at [389, 287] on input "text" at bounding box center [363, 291] width 170 height 28
type input "Condiments & Dips"
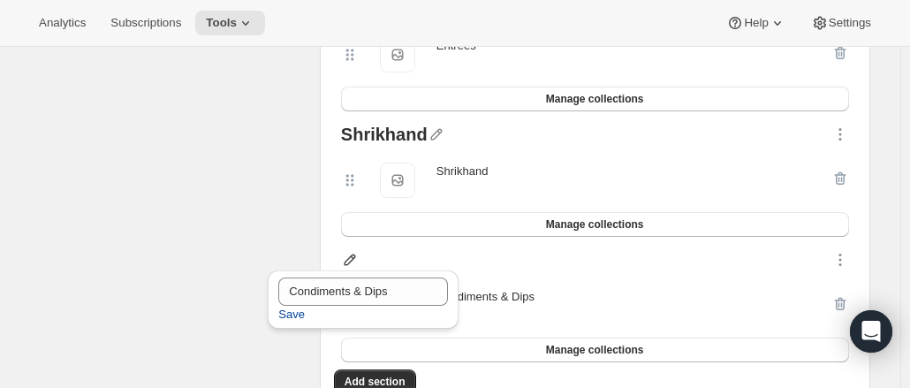
click at [294, 315] on span "Save" at bounding box center [291, 315] width 27 height 18
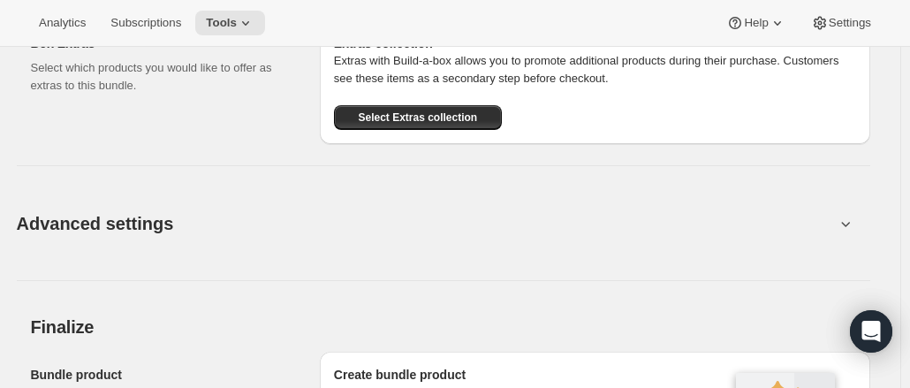
scroll to position [2144, 0]
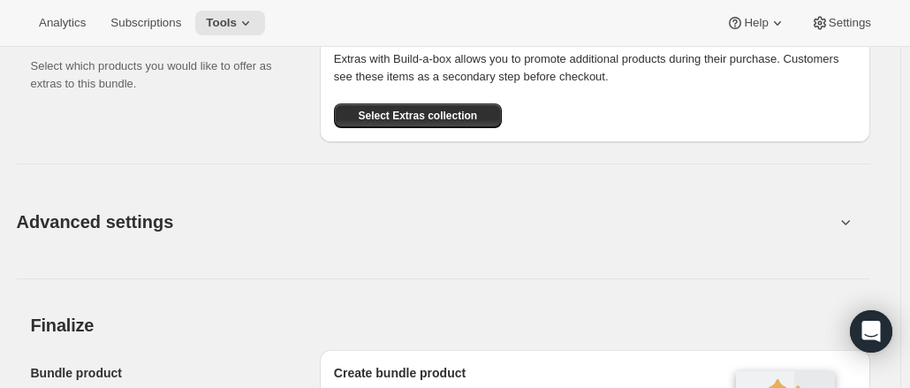
click at [851, 222] on icon at bounding box center [846, 222] width 18 height 18
click at [849, 216] on icon at bounding box center [846, 222] width 18 height 18
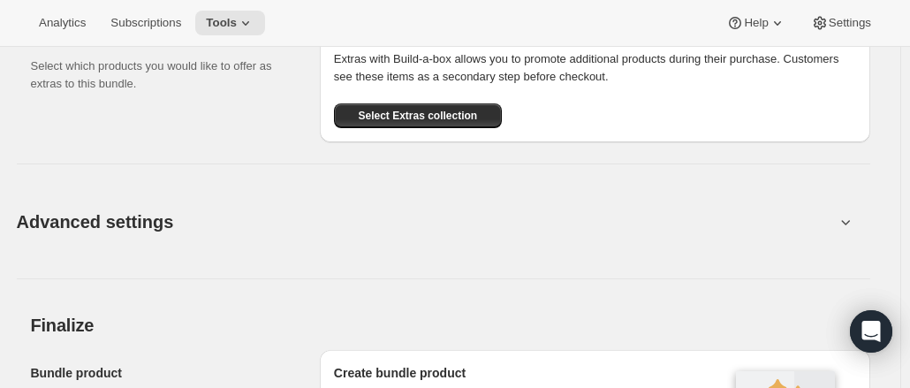
drag, startPoint x: 849, startPoint y: 216, endPoint x: 191, endPoint y: 172, distance: 659.8
click at [191, 172] on div "Advanced settings Create Box filters Select which product filters may be select…" at bounding box center [444, 210] width 854 height 137
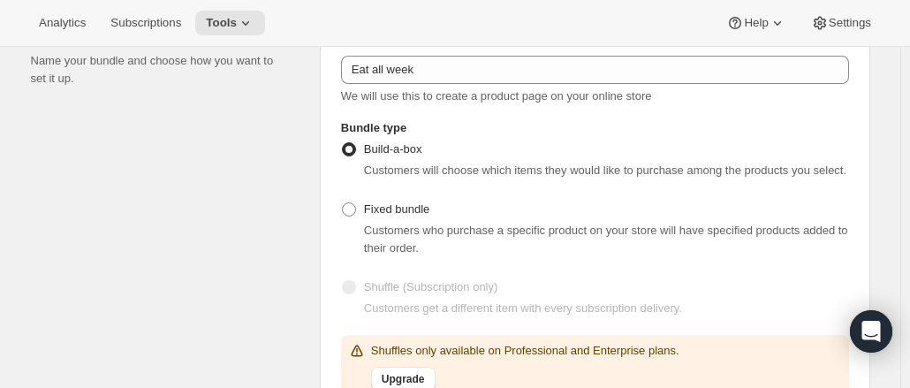
scroll to position [0, 0]
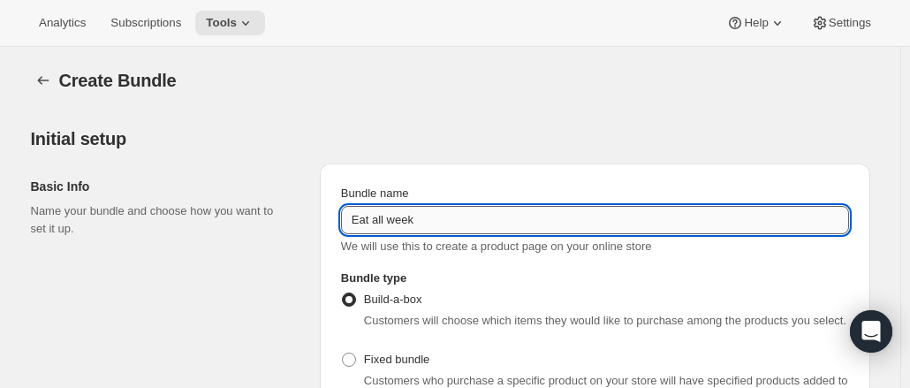
click at [421, 217] on input "Eat all week" at bounding box center [595, 220] width 508 height 28
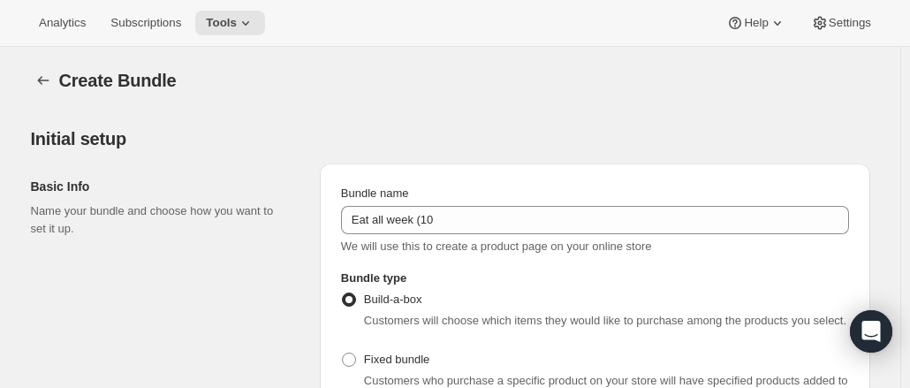
click at [184, 295] on div "Basic Info Name your bundle and choose how you want to set it up." at bounding box center [168, 366] width 275 height 406
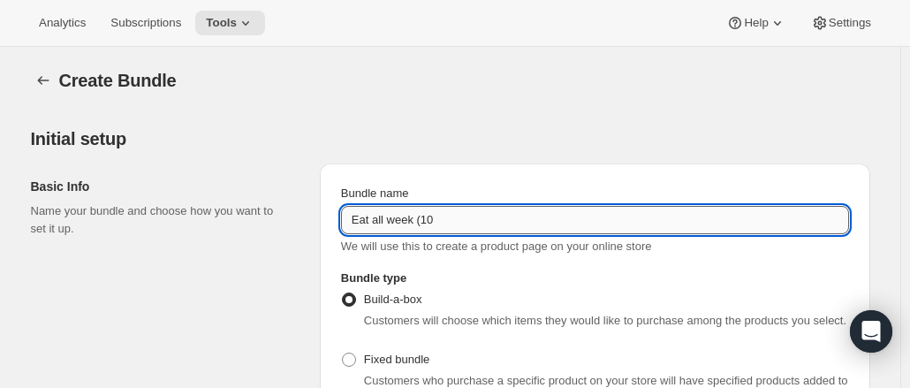
click at [468, 218] on input "Eat all week (10" at bounding box center [595, 220] width 508 height 28
type input "Eat all week (1)"
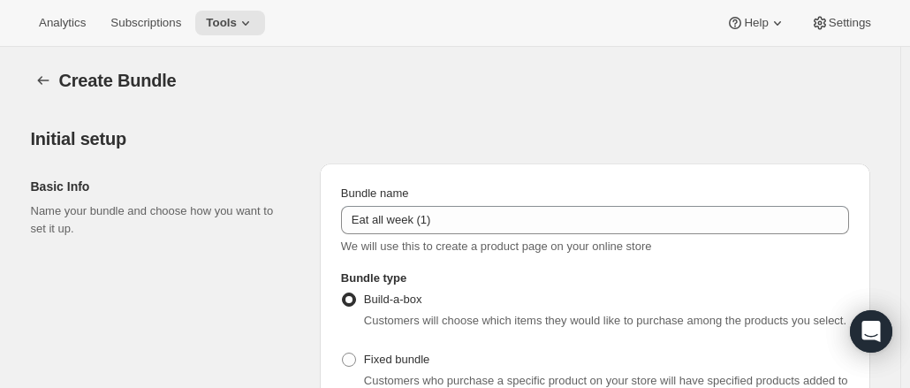
click at [200, 296] on div "Basic Info Name your bundle and choose how you want to set it up." at bounding box center [168, 366] width 275 height 406
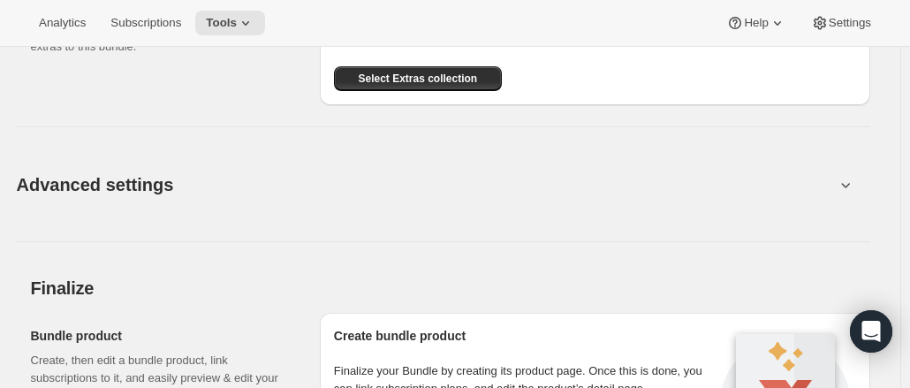
scroll to position [2176, 0]
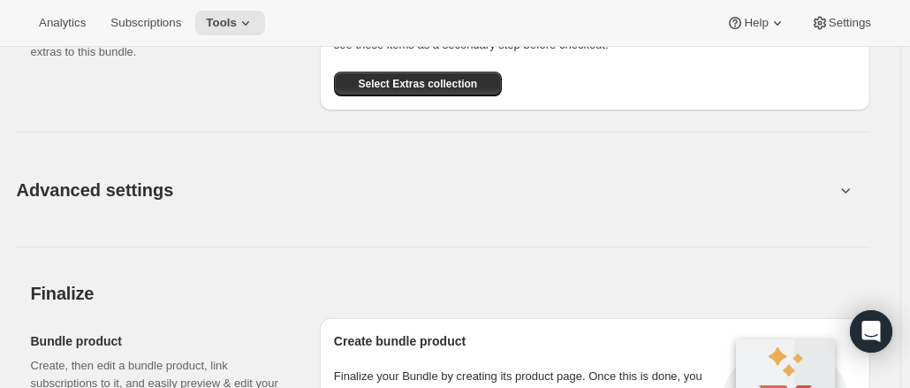
click at [842, 185] on icon at bounding box center [846, 190] width 18 height 18
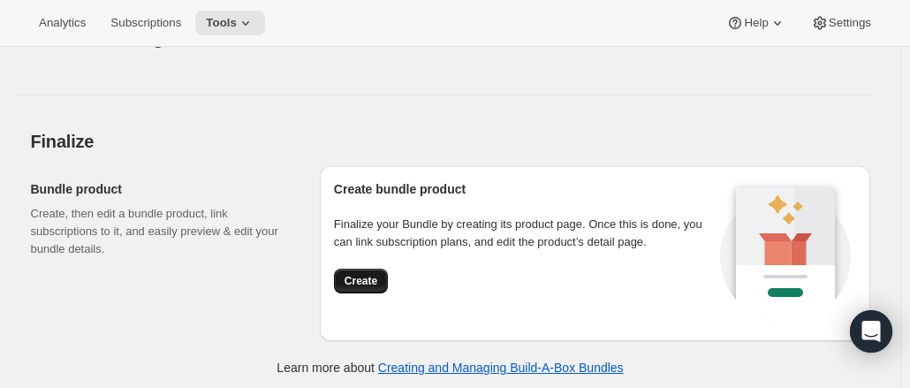
click at [376, 288] on button "Create" at bounding box center [361, 281] width 54 height 25
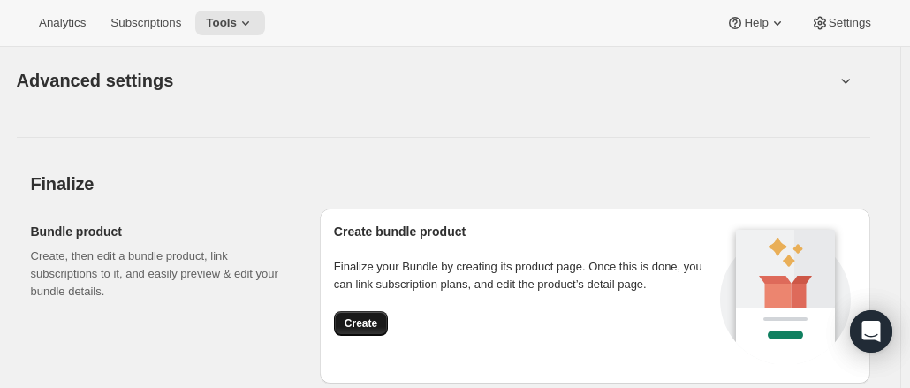
scroll to position [2370, 0]
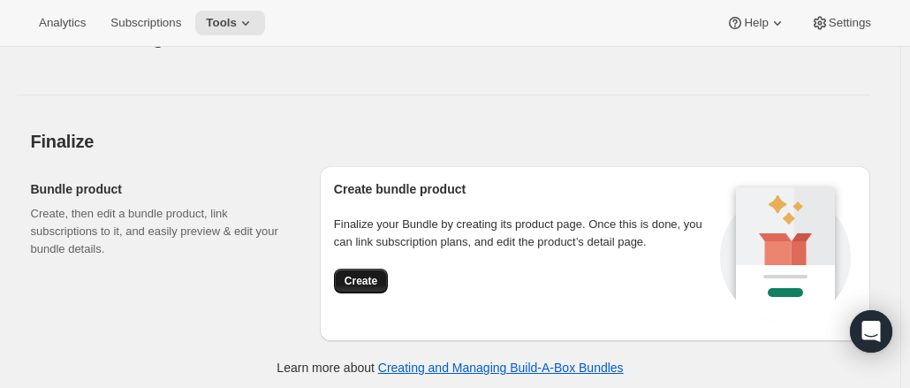
click at [362, 275] on span "Create" at bounding box center [361, 281] width 33 height 14
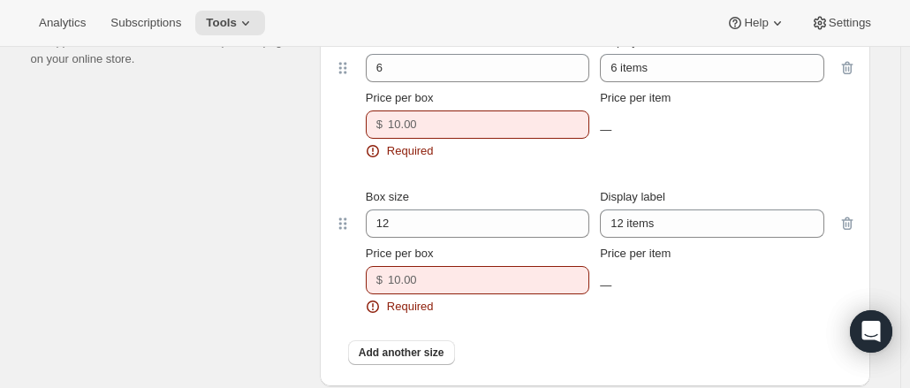
scroll to position [1792, 0]
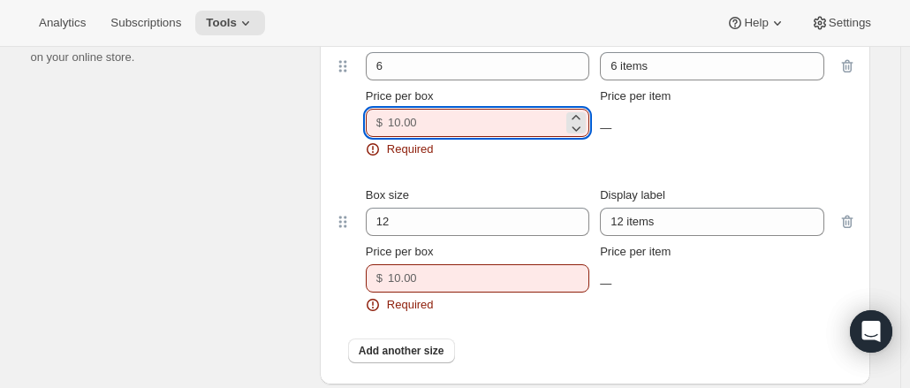
click at [422, 112] on input "Price per box" at bounding box center [475, 123] width 175 height 28
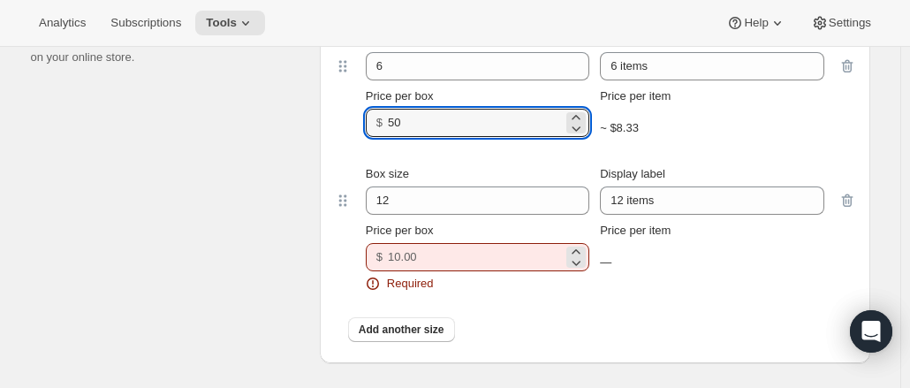
type input "50"
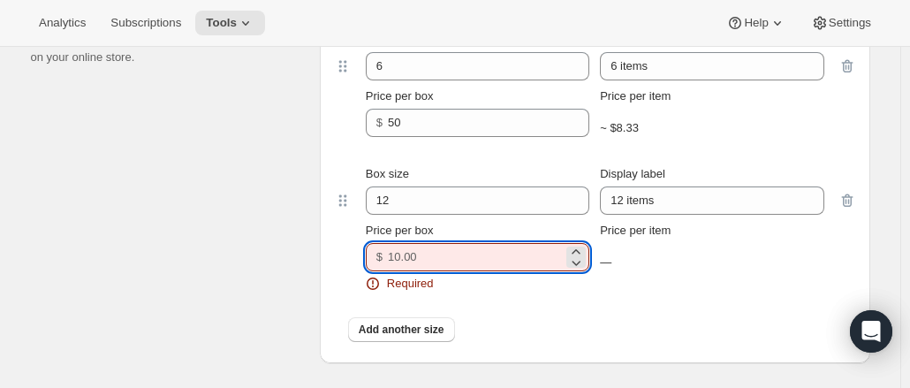
click at [443, 256] on input "Price per box" at bounding box center [475, 257] width 175 height 28
type input "7"
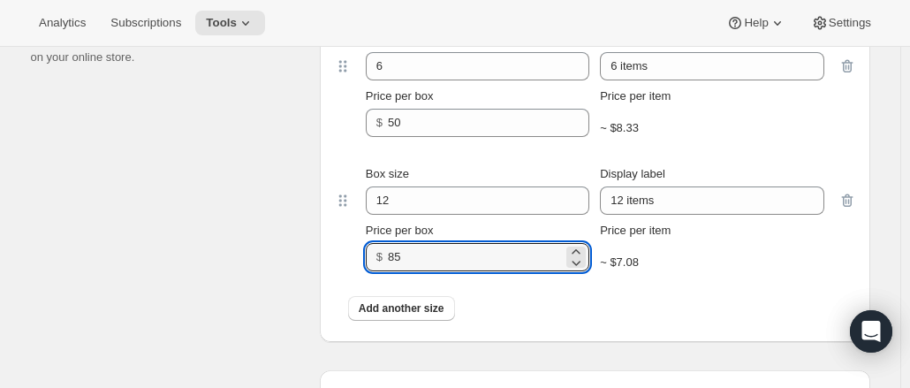
type input "85"
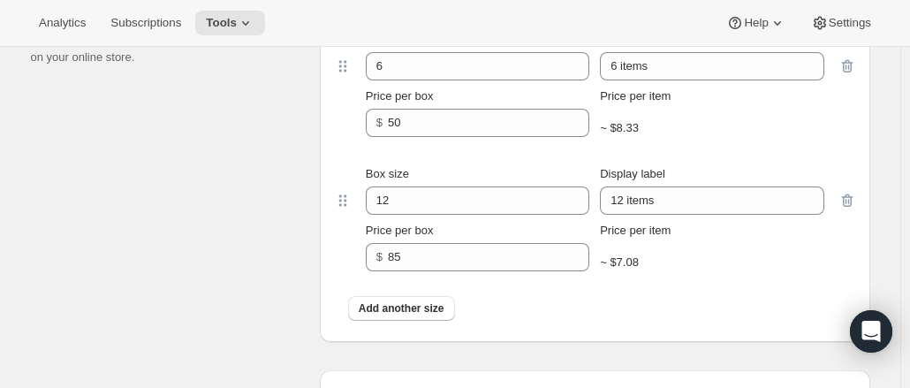
click at [279, 268] on div "Build-a-box settings Enter sizes and prices for each box. These boxes will appe…" at bounding box center [168, 158] width 275 height 368
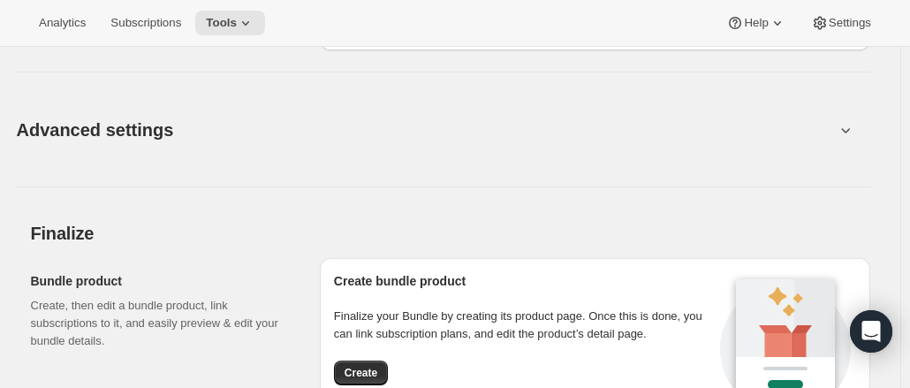
scroll to position [2328, 0]
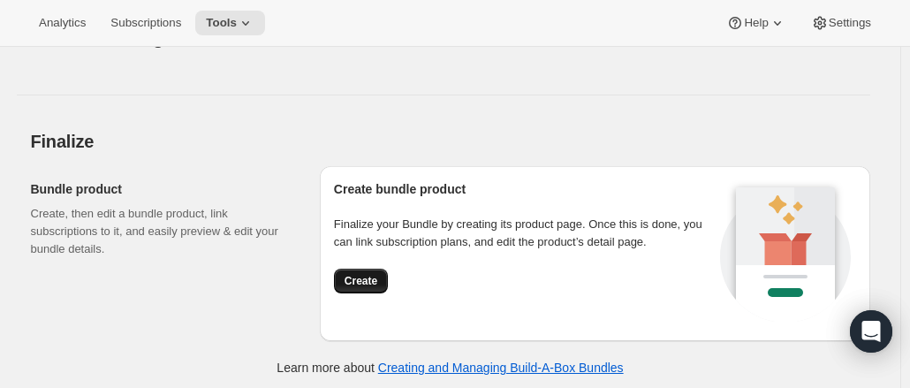
click at [362, 282] on span "Create" at bounding box center [361, 281] width 33 height 14
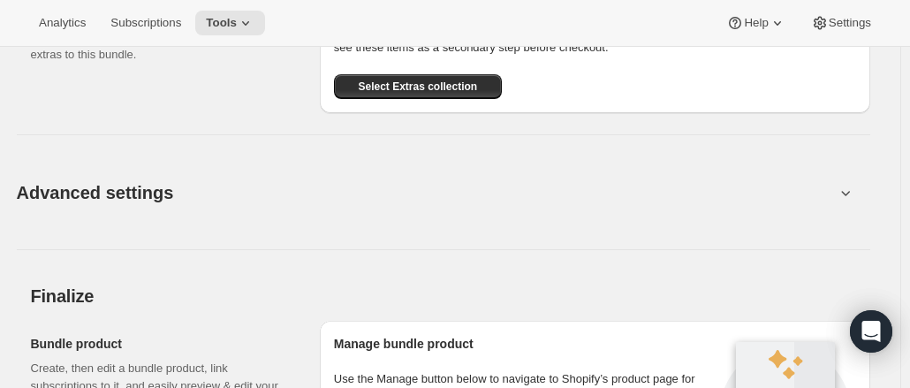
scroll to position [1604, 0]
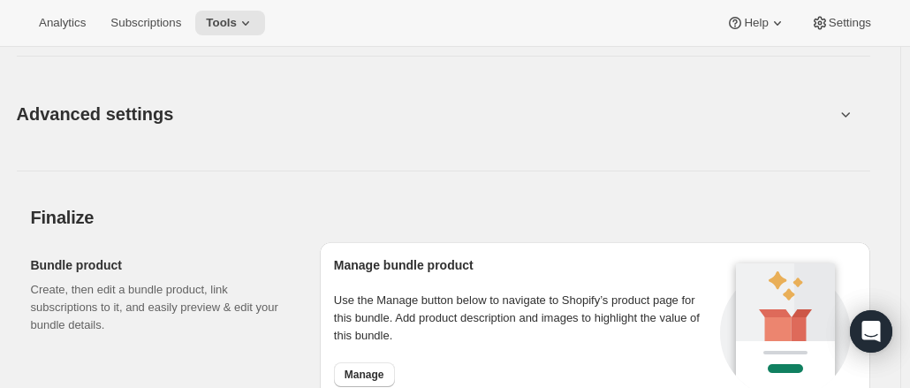
drag, startPoint x: 848, startPoint y: 109, endPoint x: 827, endPoint y: 126, distance: 27.6
click at [827, 126] on div "Advanced settings" at bounding box center [444, 113] width 854 height 57
click at [827, 126] on button "Advanced settings" at bounding box center [425, 114] width 839 height 68
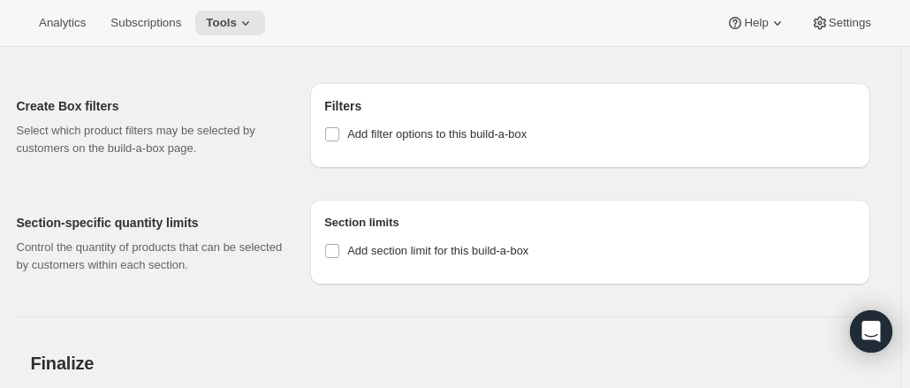
scroll to position [1708, 0]
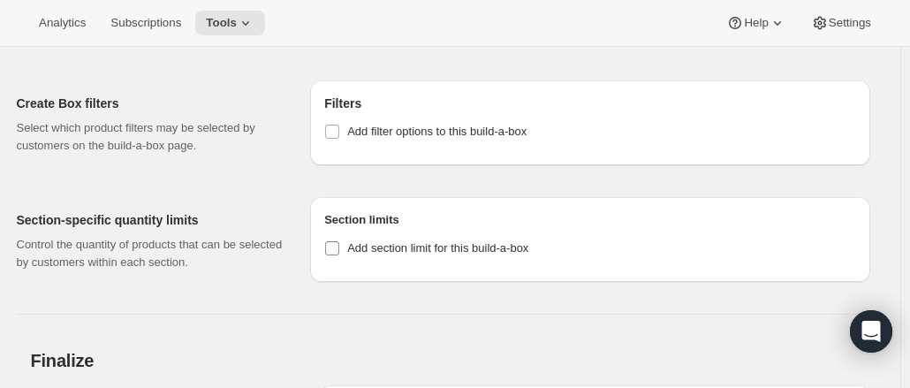
click at [346, 252] on label "Add section limit for this build-a-box" at bounding box center [426, 248] width 204 height 25
click at [339, 252] on input "Add section limit for this build-a-box" at bounding box center [332, 248] width 14 height 14
checkbox input "true"
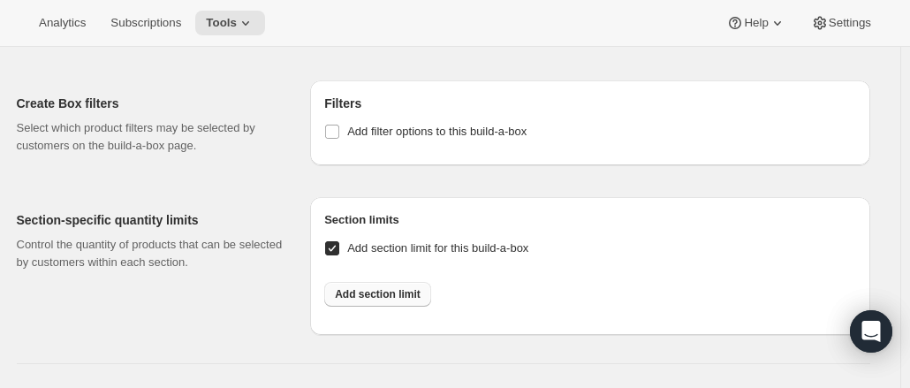
click at [387, 290] on span "Add section limit" at bounding box center [378, 294] width 86 height 14
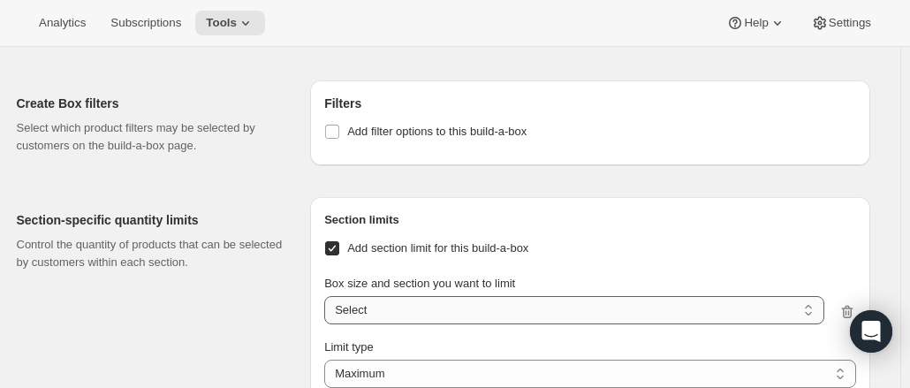
click at [396, 316] on select "6 items / Entrees 6 items / Shrikhand 6 items / Condiments & Dips 12 items / En…" at bounding box center [573, 310] width 499 height 28
click at [418, 315] on select "6 items / Entrees 6 items / Shrikhand 6 items / Condiments & Dips 12 items / En…" at bounding box center [573, 310] width 499 height 28
select select "gid://shopify/ProductVariant/46460071608469_bf37e608-1b2b-464f-ad6c-5bf67ad271ff"
click at [329, 296] on select "6 items / Entrees 6 items / Shrikhand 6 items / Condiments & Dips 12 items / En…" at bounding box center [573, 310] width 499 height 28
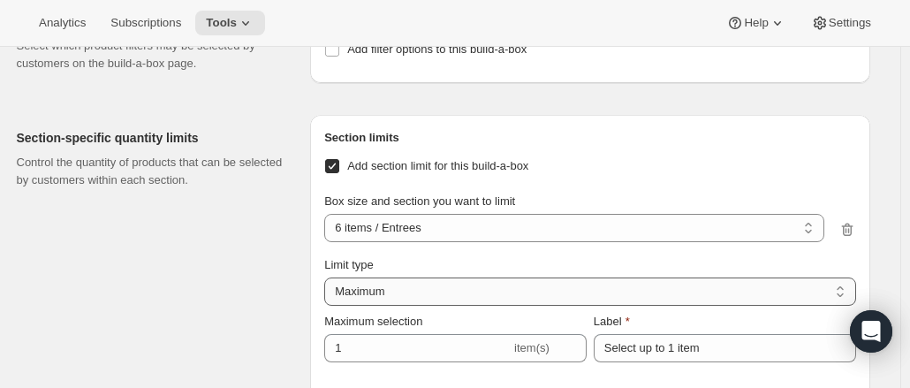
scroll to position [1791, 0]
click at [540, 289] on select "Maximum Minimum Both" at bounding box center [589, 291] width 531 height 28
click at [329, 277] on select "Maximum Minimum Both" at bounding box center [589, 291] width 531 height 28
click at [459, 284] on select "Maximum Minimum Both" at bounding box center [589, 291] width 531 height 28
select select "BOTH"
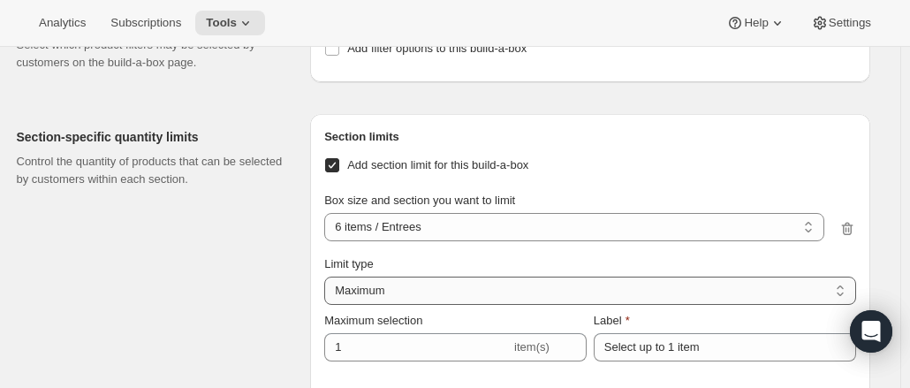
click at [329, 277] on select "Maximum Minimum Both" at bounding box center [589, 291] width 531 height 28
type input "6"
type input "Select between 1 and 6 items"
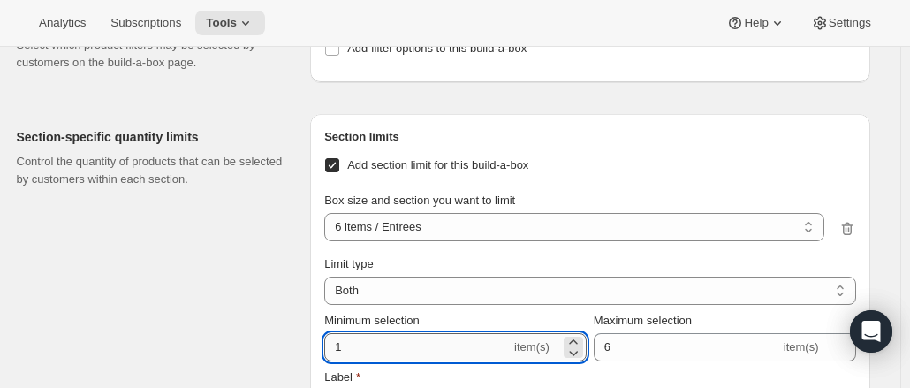
click at [361, 346] on input "1" at bounding box center [417, 347] width 186 height 28
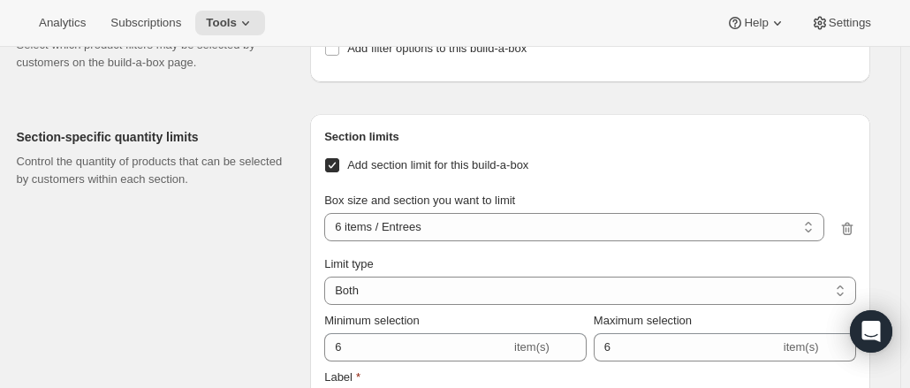
click at [225, 330] on div "Section-specific quantity limits Control the quantity of products that can be s…" at bounding box center [157, 310] width 280 height 392
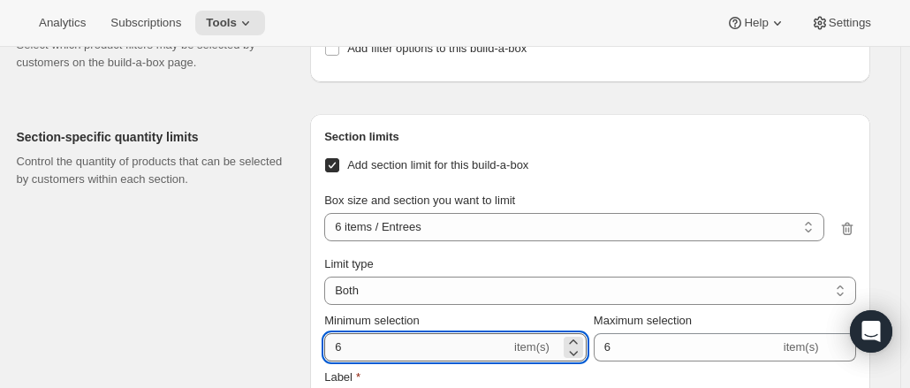
click at [373, 342] on input "6" at bounding box center [417, 347] width 186 height 28
type input "3"
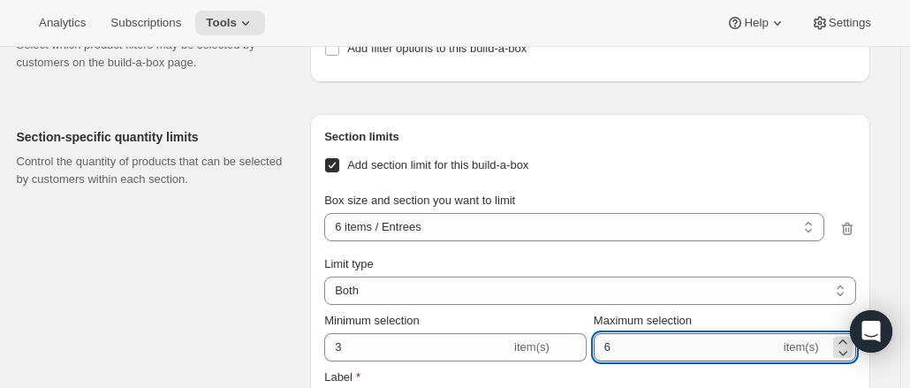
click at [629, 346] on input "6" at bounding box center [687, 347] width 186 height 28
type input "3"
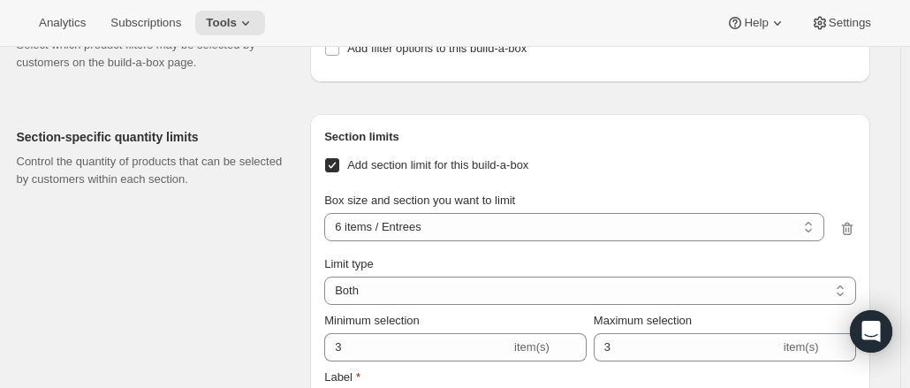
click at [200, 320] on div "Section-specific quantity limits Control the quantity of products that can be s…" at bounding box center [157, 310] width 280 height 392
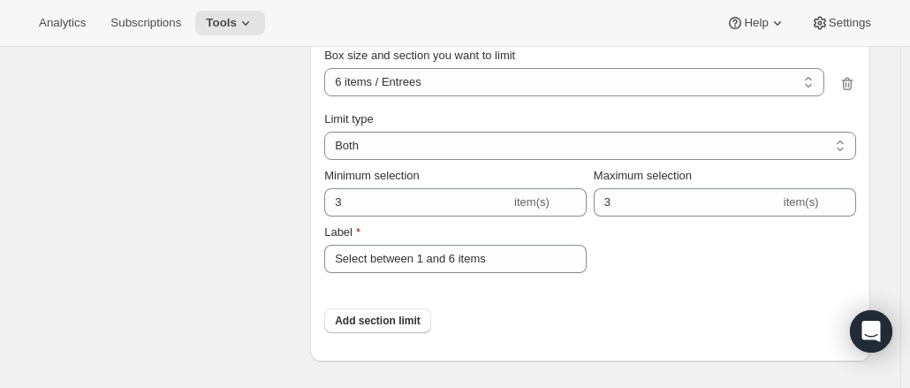
scroll to position [1938, 0]
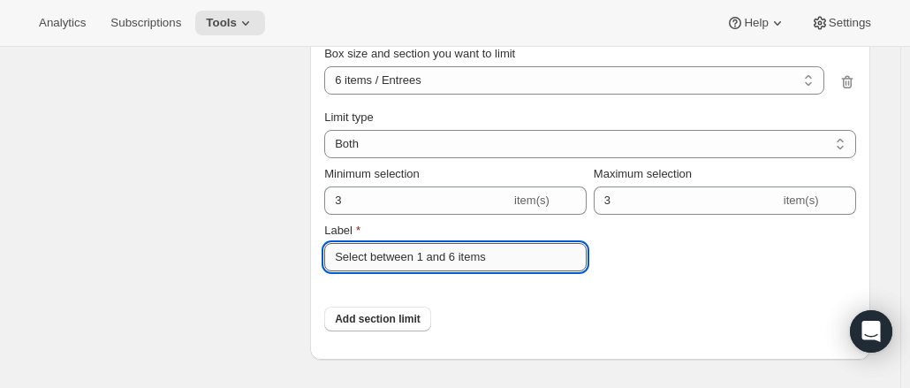
click at [483, 261] on input "Select between 1 and 6 items" at bounding box center [455, 257] width 262 height 28
click at [505, 262] on input "Select between 1 and 6 items" at bounding box center [455, 257] width 262 height 28
type input "S"
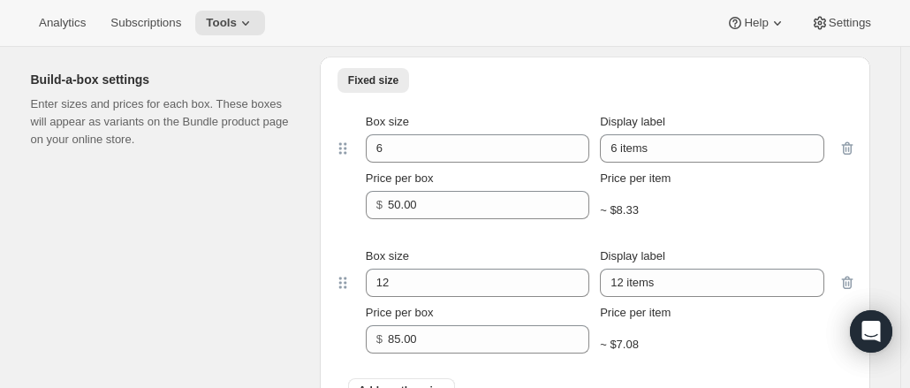
scroll to position [1059, 0]
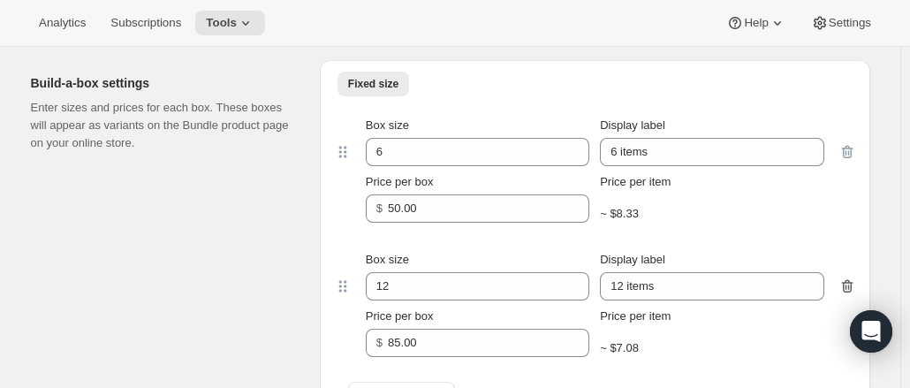
click at [851, 281] on icon "button" at bounding box center [848, 286] width 18 height 18
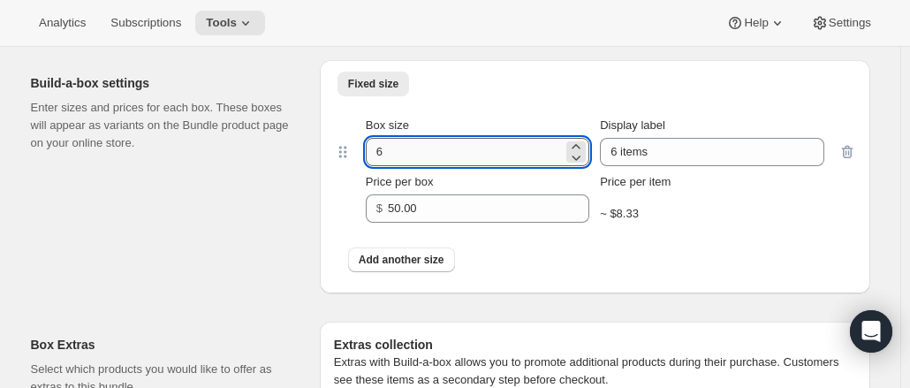
click at [444, 146] on input "6" at bounding box center [464, 152] width 197 height 28
type input "8"
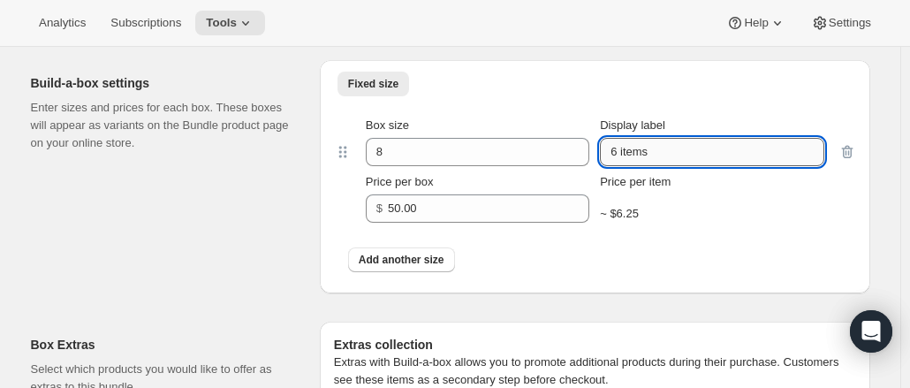
click at [644, 157] on input "6 items" at bounding box center [712, 152] width 224 height 28
type input "8"
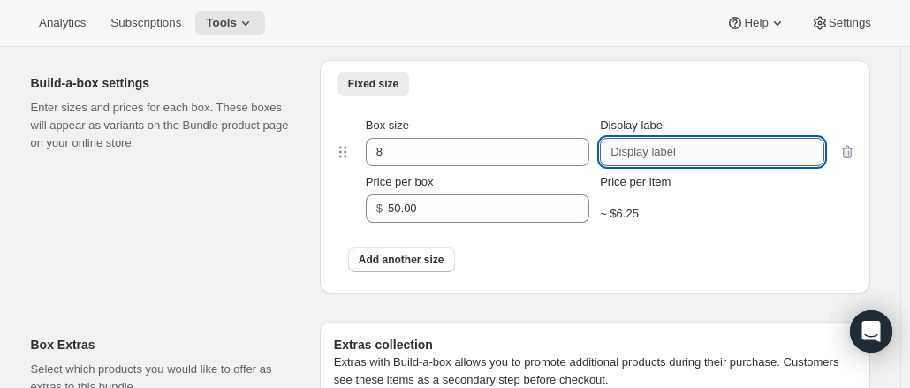
type input "E"
type input "Eat All Week"
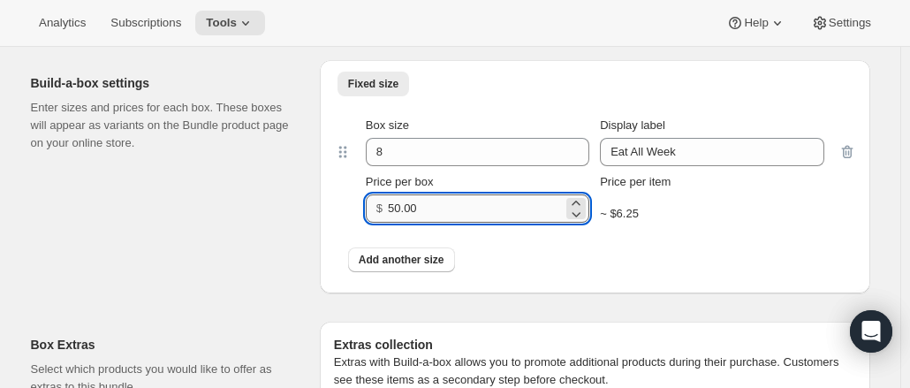
click at [467, 204] on input "50.00" at bounding box center [475, 208] width 175 height 28
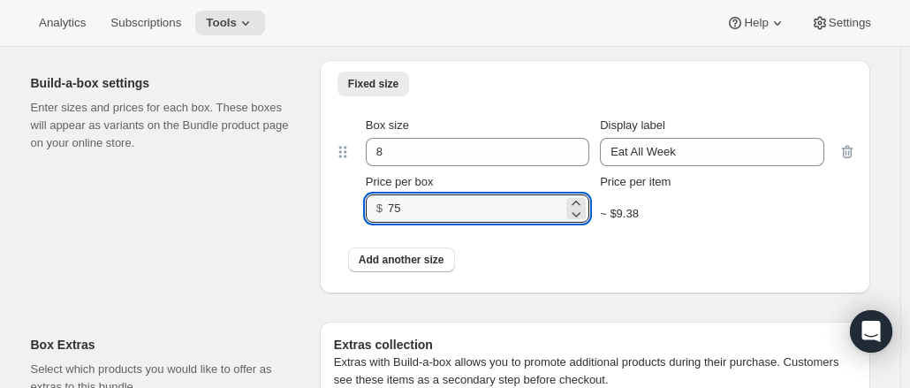
type input "75"
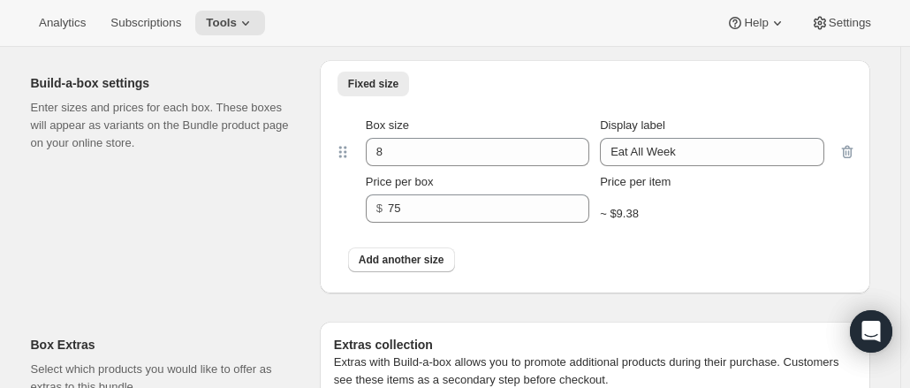
click at [511, 252] on div "Add another size" at bounding box center [595, 259] width 494 height 25
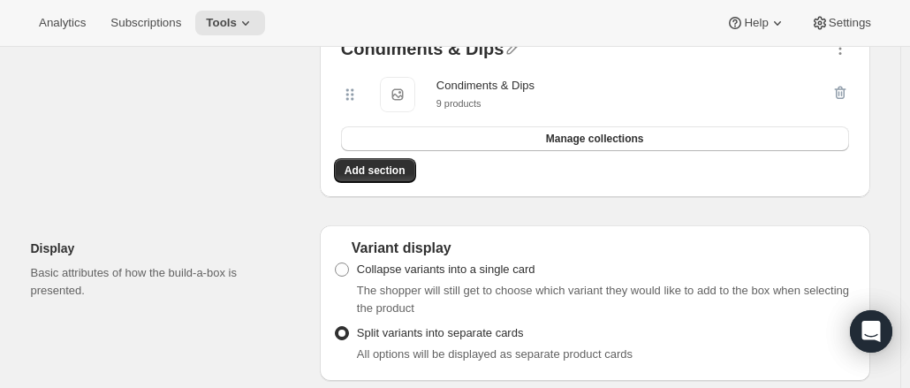
scroll to position [709, 0]
click at [401, 169] on span "Add section" at bounding box center [375, 171] width 61 height 14
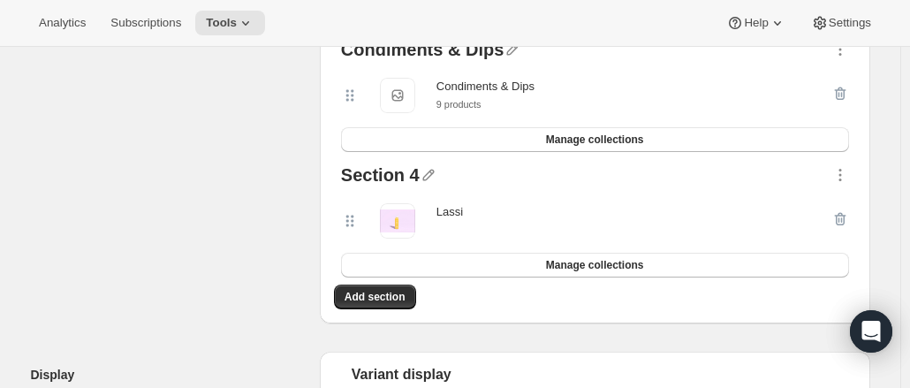
click at [262, 249] on div "Select products Select which products you would like offer in this Bundle." at bounding box center [168, 27] width 275 height 594
click at [368, 176] on div "Section 4" at bounding box center [380, 177] width 79 height 23
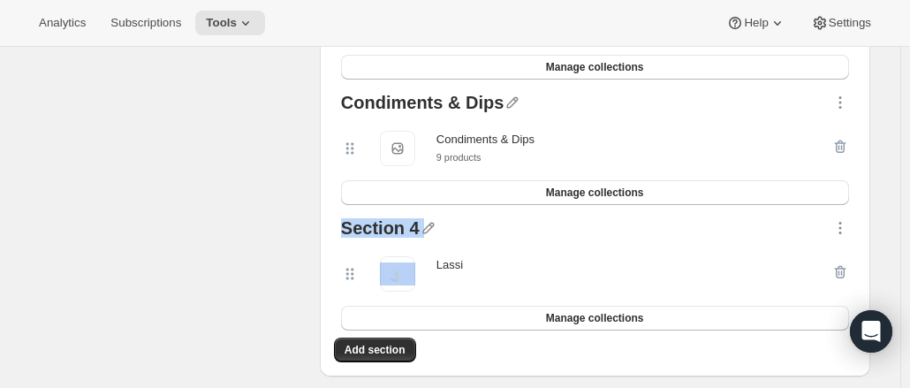
scroll to position [652, 0]
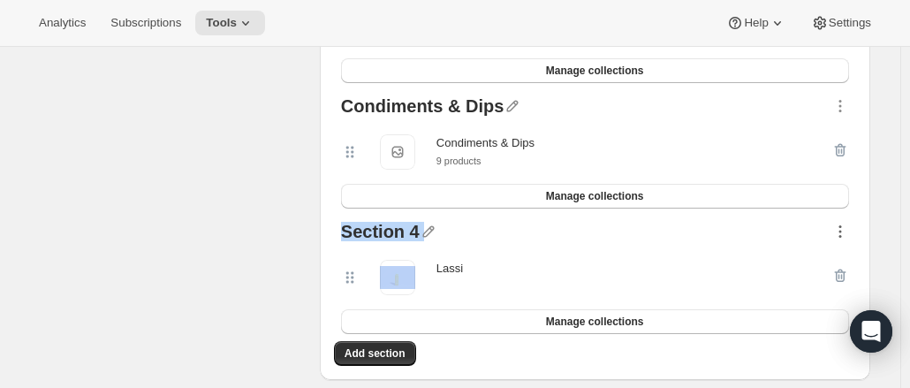
click at [839, 229] on icon "button" at bounding box center [841, 232] width 18 height 18
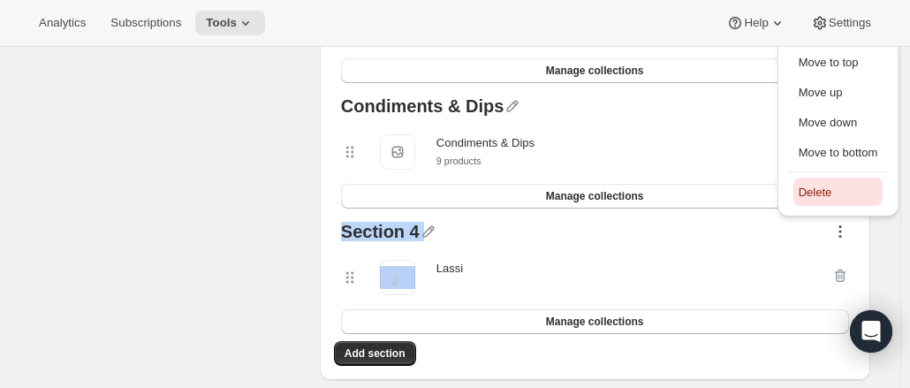
click at [838, 187] on span "Delete" at bounding box center [839, 193] width 80 height 18
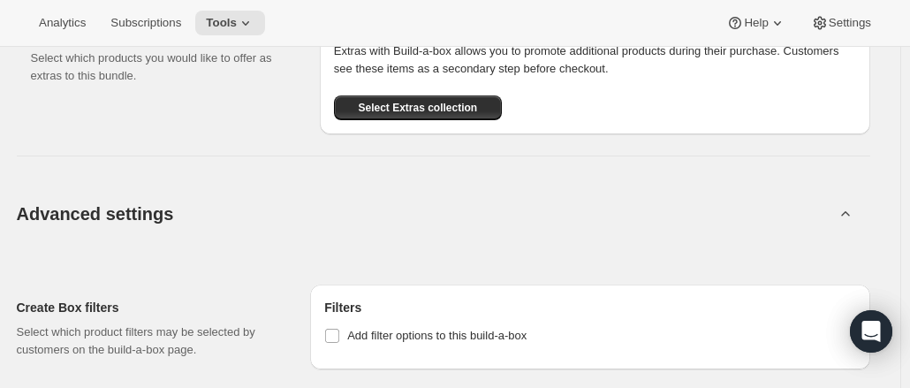
scroll to position [1370, 0]
click at [445, 110] on span "Select Extras collection" at bounding box center [417, 108] width 119 height 14
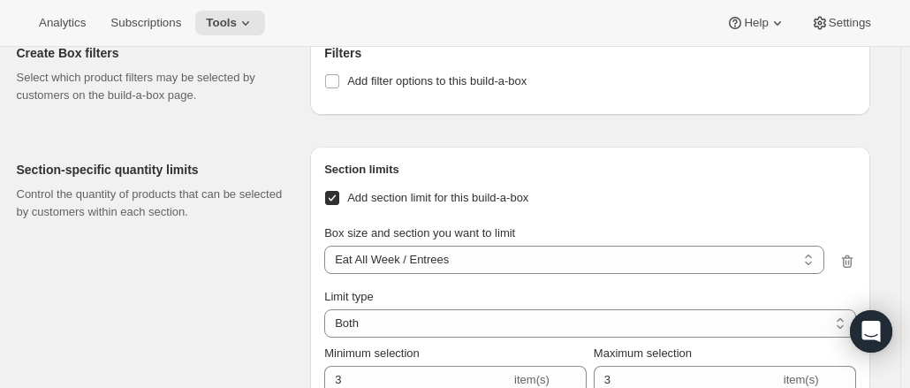
scroll to position [1670, 0]
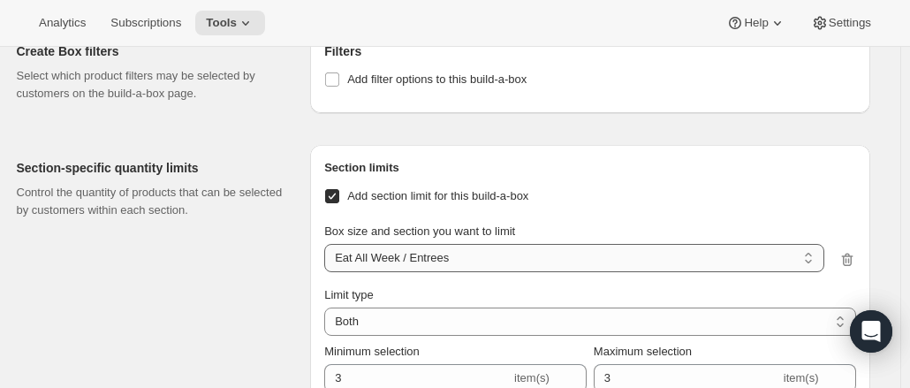
click at [471, 254] on select "Eat All Week / Entrees Eat All Week / Shrikhand Eat All Week / Condiments & Dip…" at bounding box center [573, 258] width 499 height 28
drag, startPoint x: 471, startPoint y: 254, endPoint x: 279, endPoint y: 279, distance: 193.5
click at [279, 279] on div "Section-specific quantity limits Control the quantity of products that can be s…" at bounding box center [157, 341] width 280 height 392
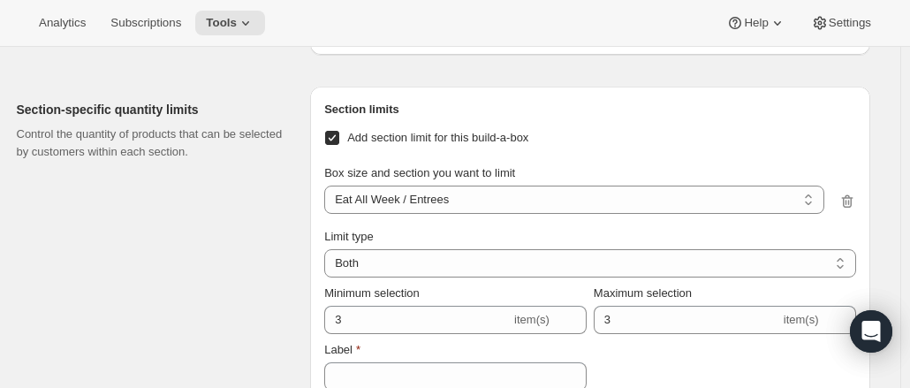
scroll to position [1734, 0]
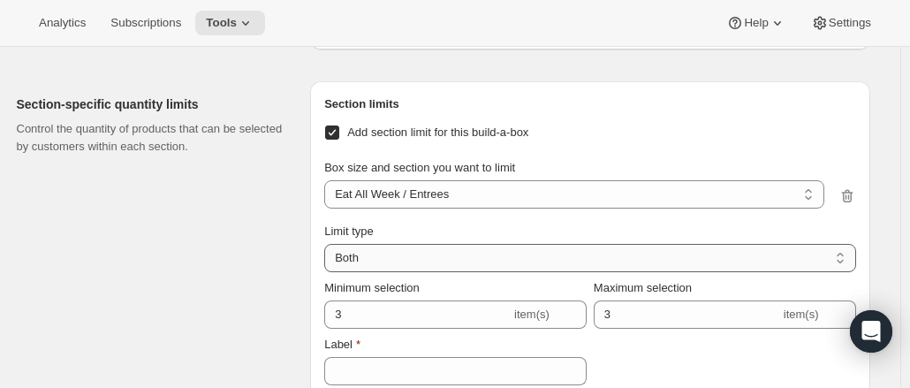
click at [495, 249] on select "Maximum Minimum Both" at bounding box center [589, 258] width 531 height 28
select select "MAXIMUM"
click at [329, 244] on select "Maximum Minimum Both" at bounding box center [589, 258] width 531 height 28
type input "1"
type input "Select up to 1 item"
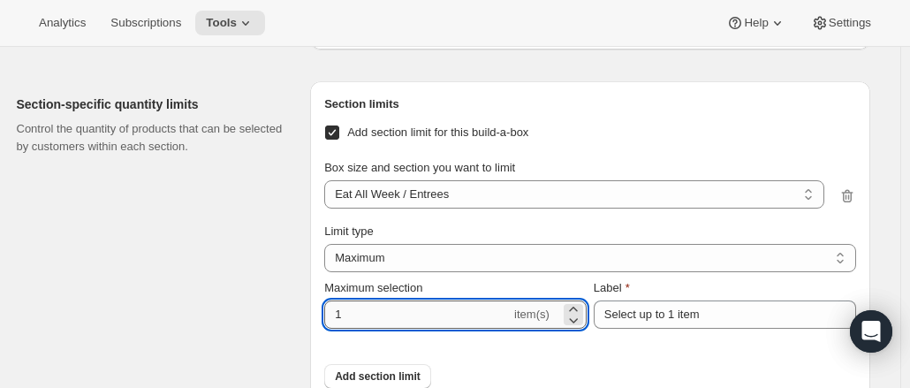
click at [409, 301] on input "1" at bounding box center [417, 314] width 186 height 28
type input "4"
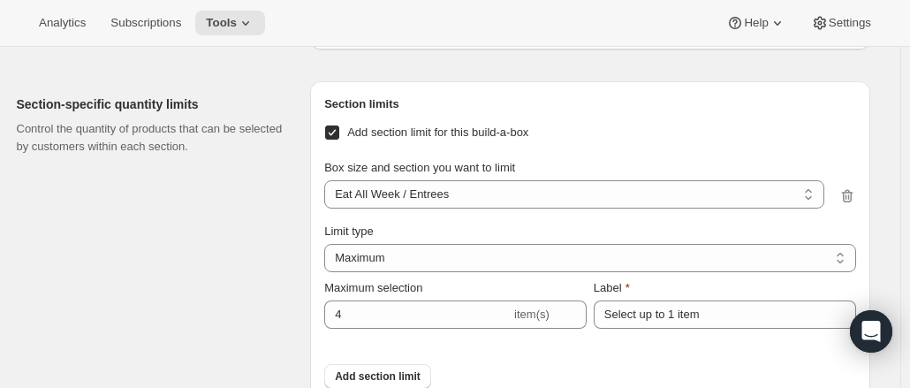
click at [244, 338] on div "Section-specific quantity limits Control the quantity of products that can be s…" at bounding box center [157, 249] width 280 height 336
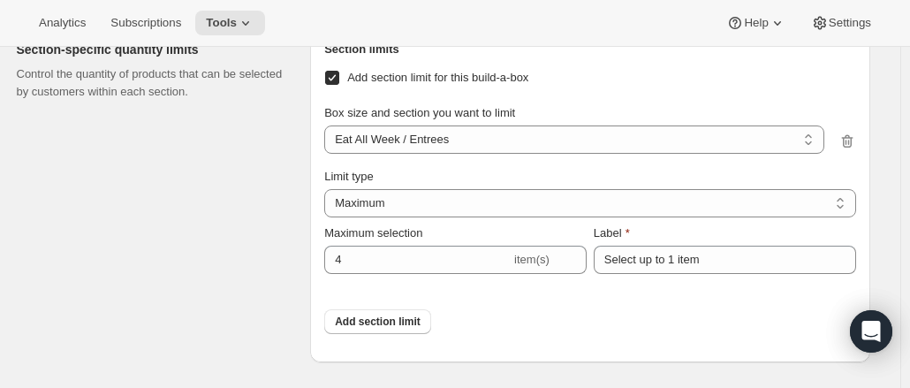
scroll to position [1790, 0]
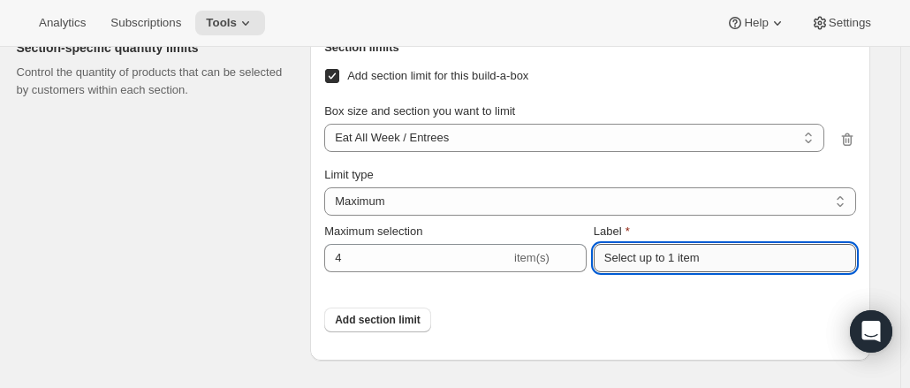
click at [678, 254] on input "Select up to 1 item" at bounding box center [725, 258] width 262 height 28
click at [710, 263] on input "Select up to 4 item" at bounding box center [725, 258] width 262 height 28
type input "Select up to 4 items"
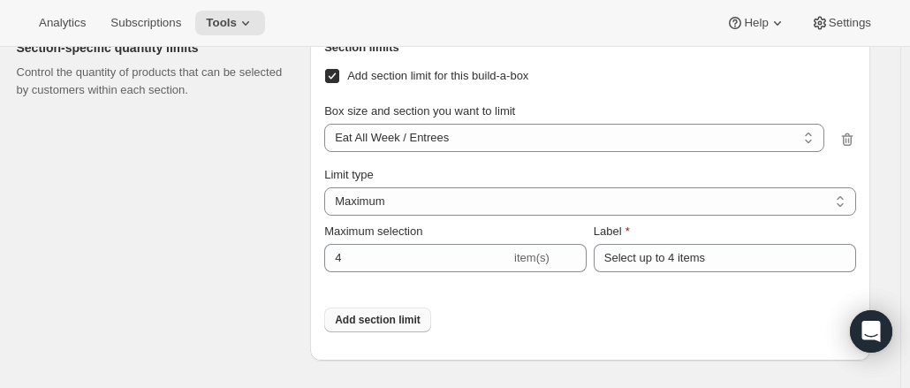
click at [375, 315] on span "Add section limit" at bounding box center [378, 320] width 86 height 14
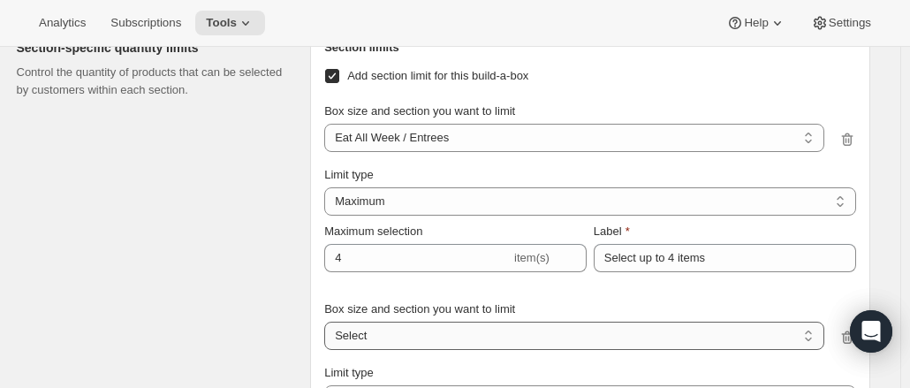
click at [422, 327] on select "Eat All Week / Entrees Eat All Week / Shrikhand Eat All Week / Condiments & Dip…" at bounding box center [573, 336] width 499 height 28
select select "gid://shopify/ProductVariant/46460071608469_b48aa576-96ae-4ce4-a7a9-4ee336514eb7"
click at [329, 322] on select "Eat All Week / Entrees Eat All Week / Shrikhand Eat All Week / Condiments & Dip…" at bounding box center [573, 336] width 499 height 28
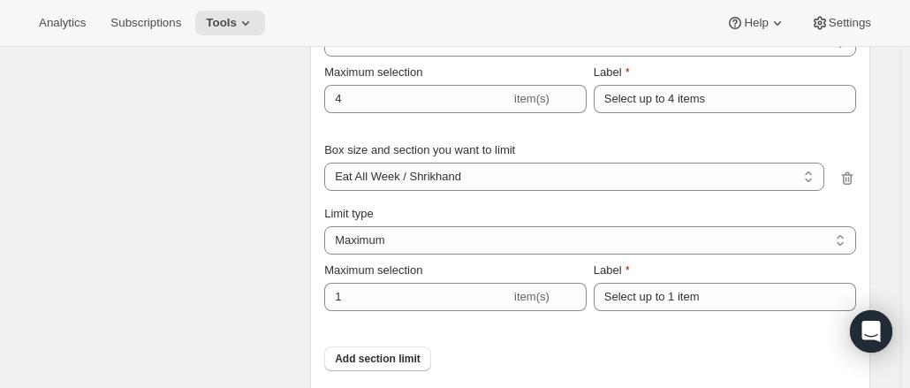
scroll to position [1960, 0]
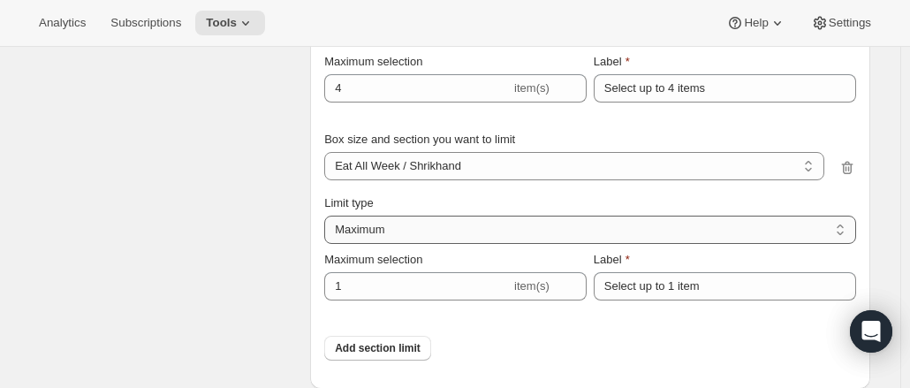
click at [704, 231] on select "Maximum Minimum Both" at bounding box center [589, 230] width 531 height 28
select select "BOTH"
click at [329, 216] on select "Maximum Minimum Both" at bounding box center [589, 230] width 531 height 28
type input "6"
type input "Select between 1 and 6 items"
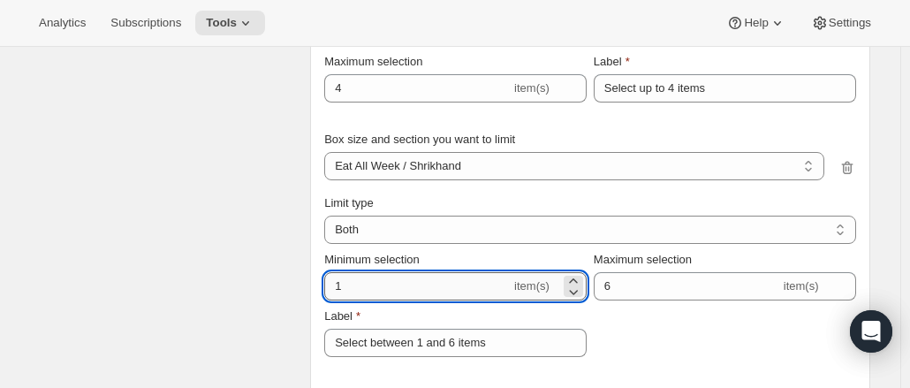
click at [410, 281] on input "1" at bounding box center [417, 286] width 186 height 28
click at [363, 285] on input "2" at bounding box center [417, 286] width 186 height 28
type input "0"
click at [682, 340] on div "Minimum selection 0 item(s) Maximum selection 6 item(s) Label Select between 1 …" at bounding box center [589, 304] width 531 height 106
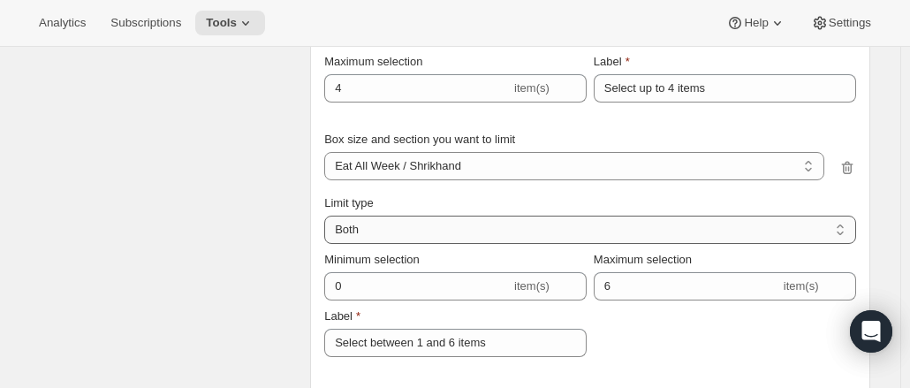
click at [569, 225] on select "Maximum Minimum Both" at bounding box center [589, 230] width 531 height 28
select select "MAXIMUM"
click at [329, 216] on select "Maximum Minimum Both" at bounding box center [589, 230] width 531 height 28
type input "1"
type input "Select up to 1 item"
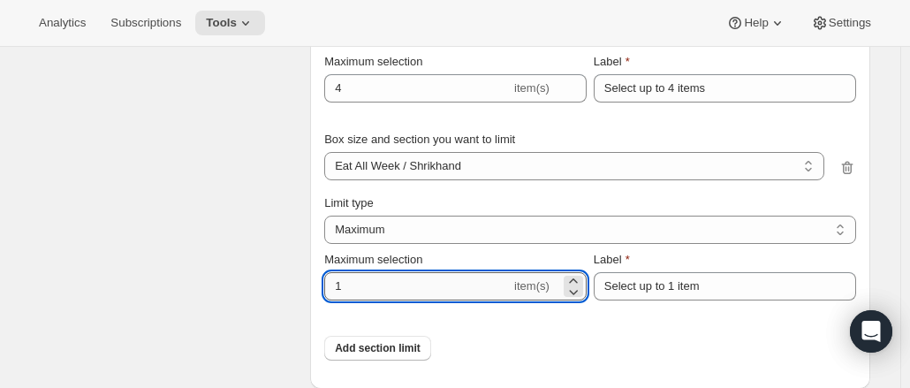
click at [466, 282] on input "1" at bounding box center [417, 286] width 186 height 28
type input "4"
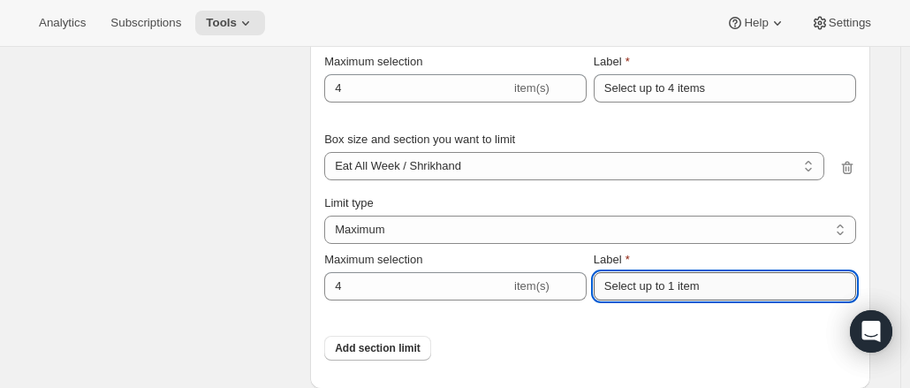
click at [642, 285] on input "Select up to 1 item" at bounding box center [725, 286] width 262 height 28
click at [728, 287] on input "Select up to 1 item" at bounding box center [725, 286] width 262 height 28
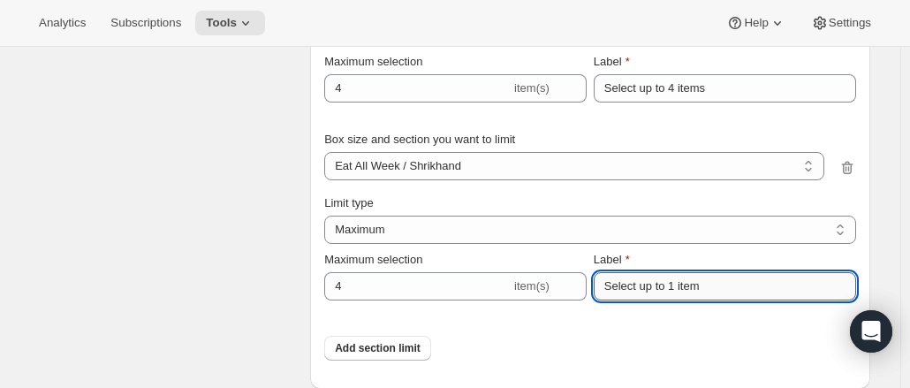
click at [728, 287] on input "Select up to 1 item" at bounding box center [725, 286] width 262 height 28
type input "Select between 1 - 4 items"
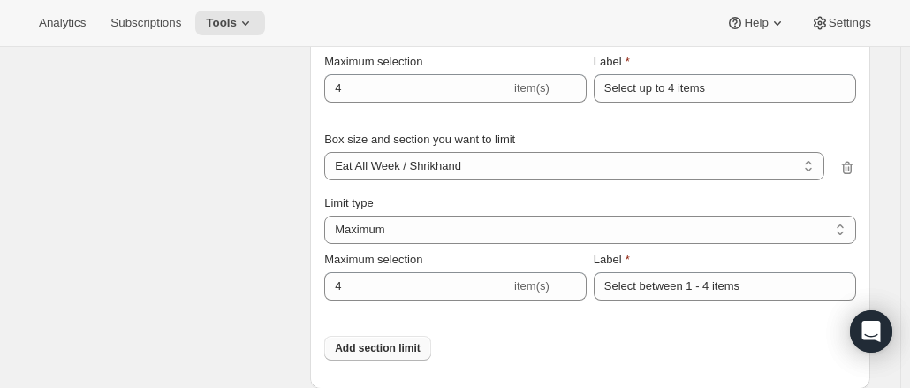
click at [381, 351] on span "Add section limit" at bounding box center [378, 348] width 86 height 14
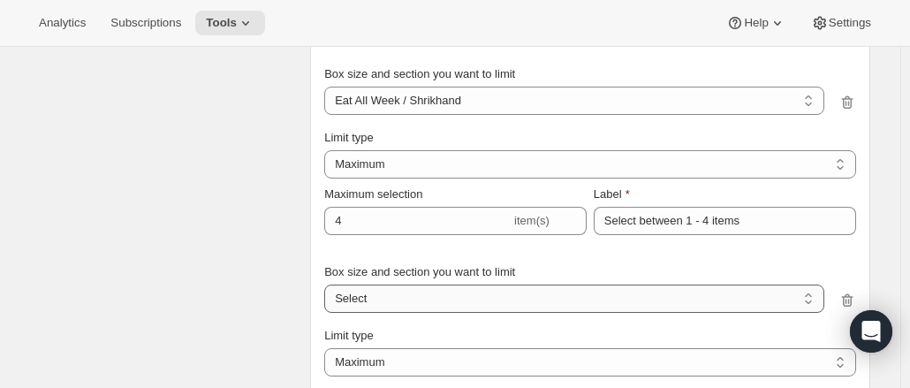
scroll to position [2025, 0]
click at [500, 296] on select "Eat All Week / Entrees Eat All Week / Shrikhand Eat All Week / Condiments & Dip…" at bounding box center [573, 299] width 499 height 28
select select "gid://shopify/ProductVariant/46460071608469_28a92966-e7fe-48e8-b939-fa4c0bbc7e82"
click at [329, 285] on select "Eat All Week / Entrees Eat All Week / Shrikhand Eat All Week / Condiments & Dip…" at bounding box center [573, 299] width 499 height 28
click at [394, 360] on select "Maximum Minimum Both" at bounding box center [589, 362] width 531 height 28
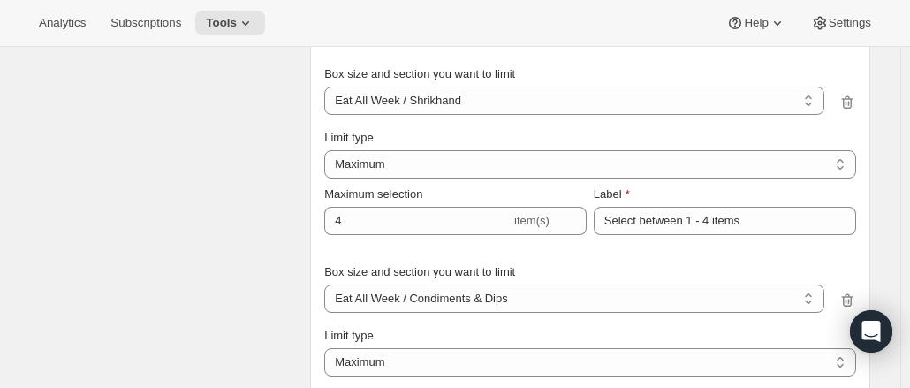
click at [252, 305] on div "Section-specific quantity limits Control the quantity of products that can be s…" at bounding box center [157, 156] width 280 height 732
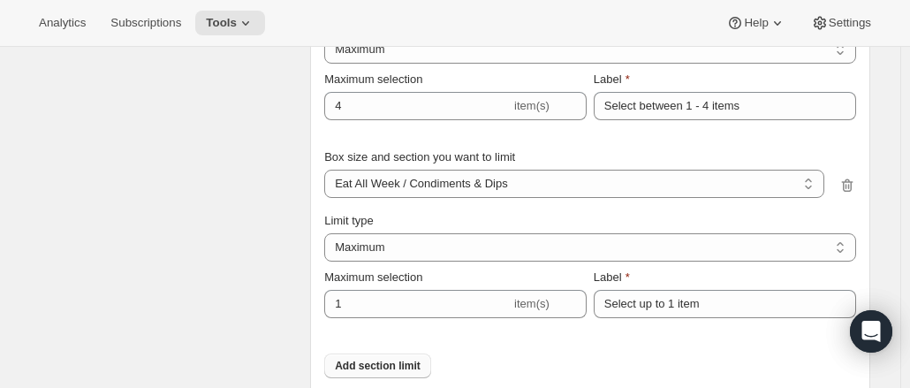
scroll to position [2142, 0]
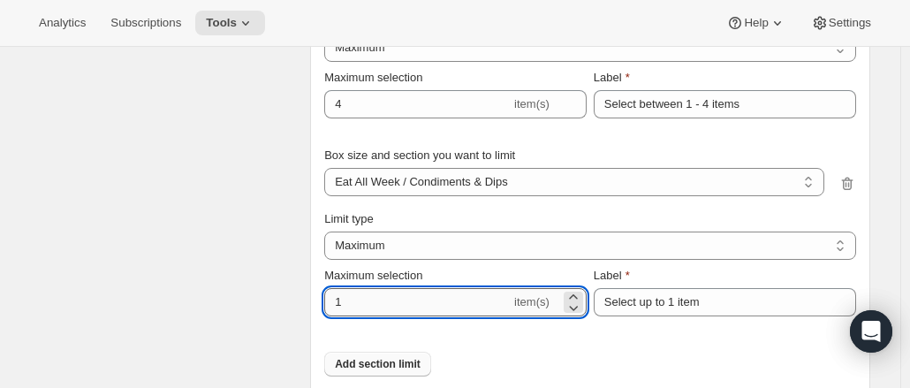
click at [429, 299] on input "1" at bounding box center [417, 302] width 186 height 28
type input "4"
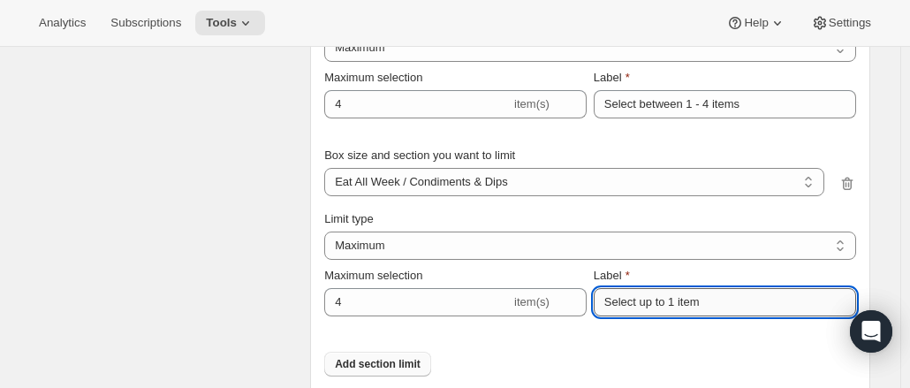
click at [691, 304] on input "Select up to 1 item" at bounding box center [725, 302] width 262 height 28
type input "Select between 0 - 4 items"
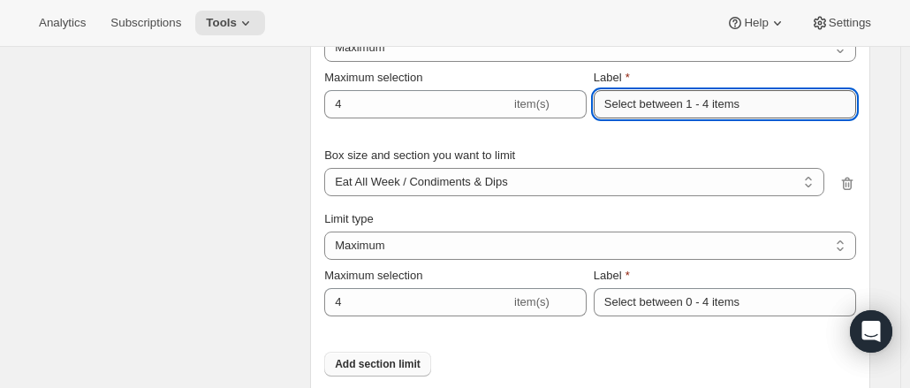
click at [691, 101] on input "Select between 1 - 4 items" at bounding box center [725, 104] width 262 height 28
type input "Select between 0 - 4 items"
click at [249, 334] on div "Section-specific quantity limits Control the quantity of products that can be s…" at bounding box center [157, 39] width 280 height 732
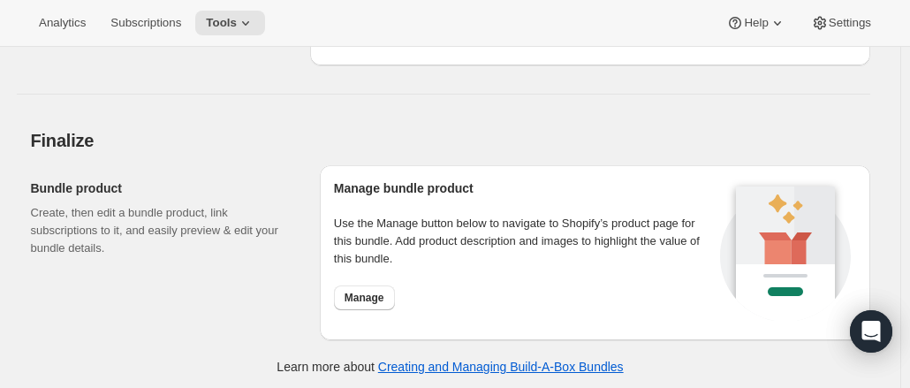
scroll to position [247, 0]
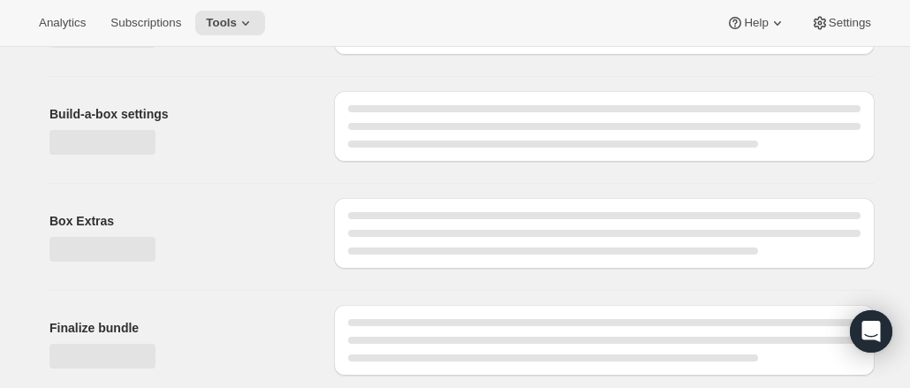
type input "75.00"
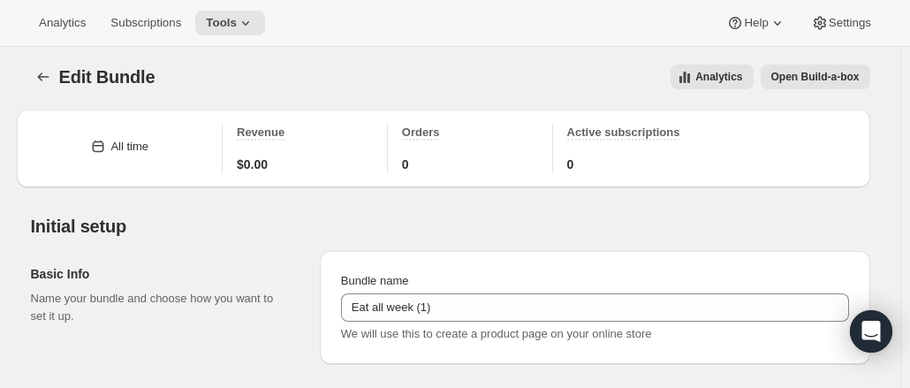
scroll to position [0, 0]
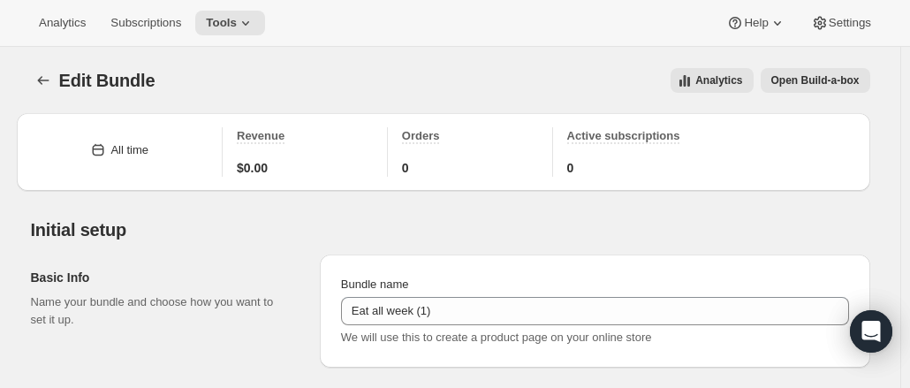
click at [824, 84] on span "Open Build-a-box" at bounding box center [815, 80] width 88 height 14
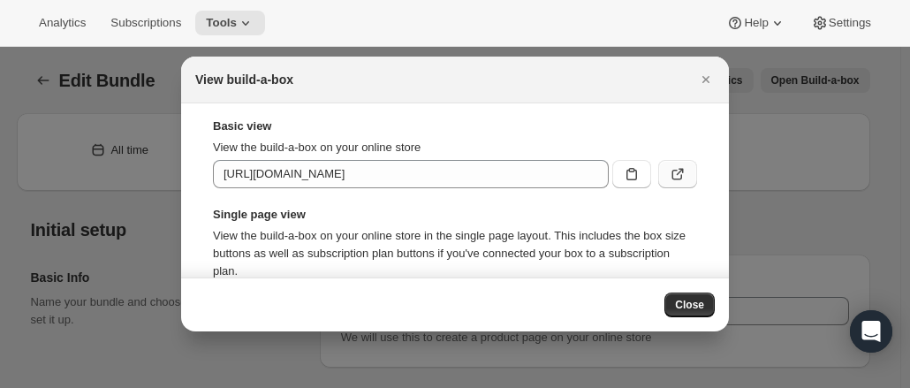
click at [669, 172] on icon ":rk2:" at bounding box center [678, 174] width 18 height 18
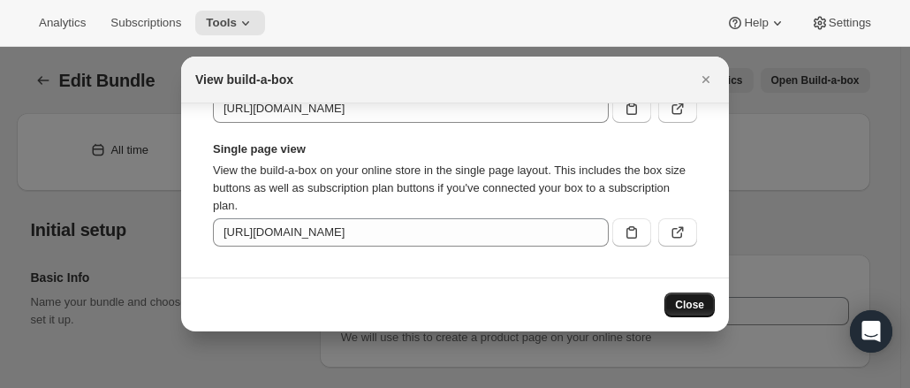
click at [687, 305] on span "Close" at bounding box center [689, 305] width 29 height 14
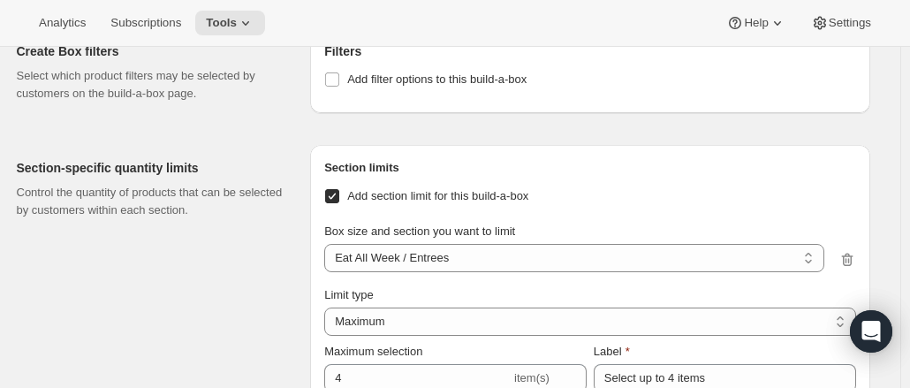
scroll to position [1663, 0]
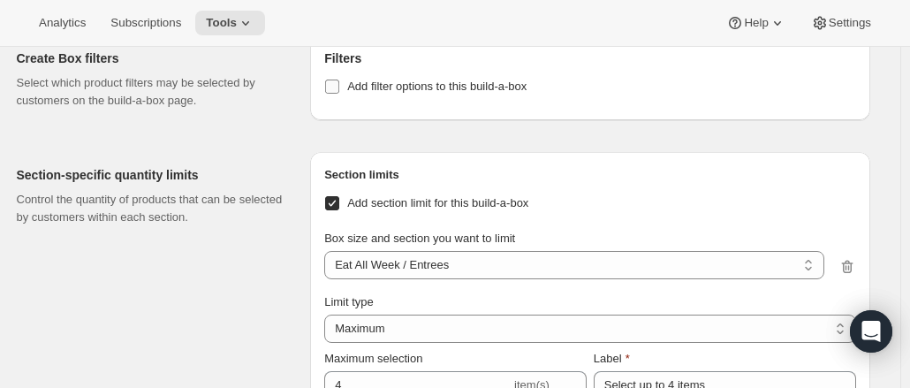
click at [335, 87] on input "Add filter options to this build-a-box" at bounding box center [332, 87] width 14 height 14
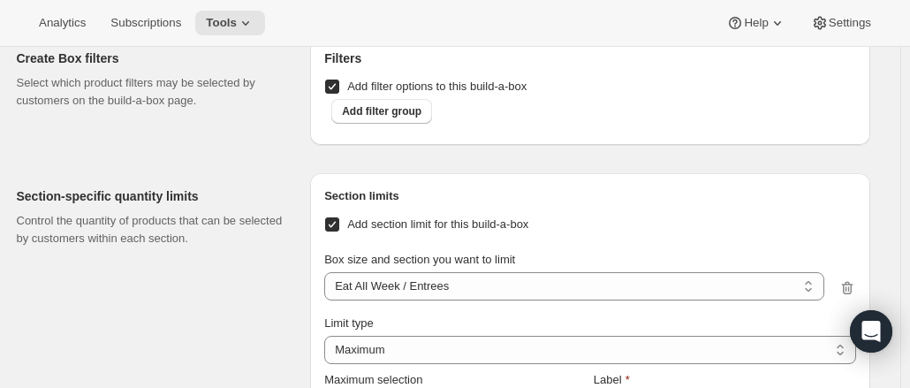
click at [335, 87] on input "Add filter options to this build-a-box" at bounding box center [332, 87] width 14 height 14
checkbox input "false"
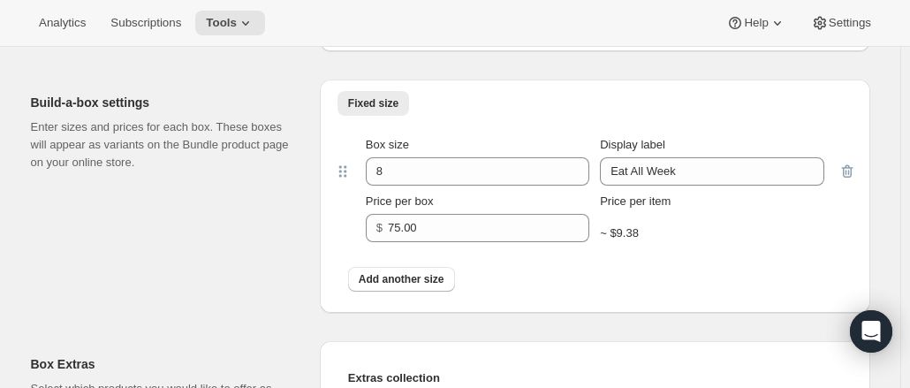
scroll to position [1041, 0]
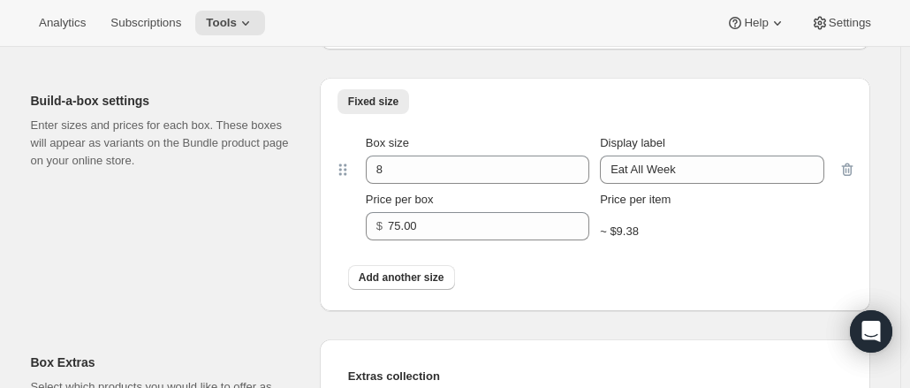
click at [258, 235] on div "Build-a-box settings Enter sizes and prices for each box. These boxes will appe…" at bounding box center [168, 194] width 275 height 233
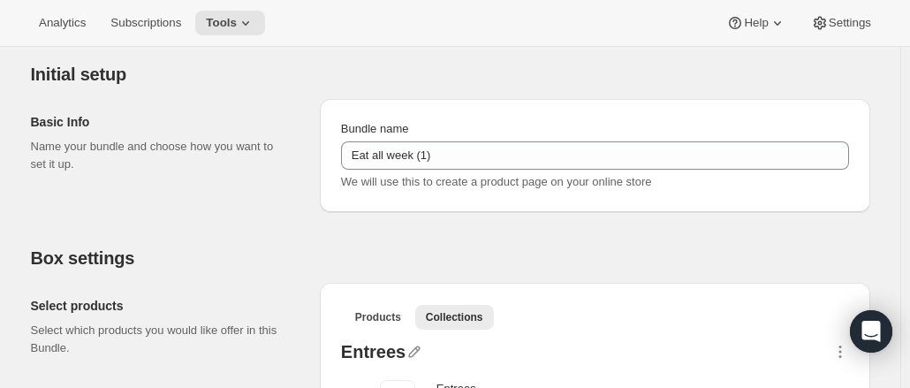
scroll to position [0, 0]
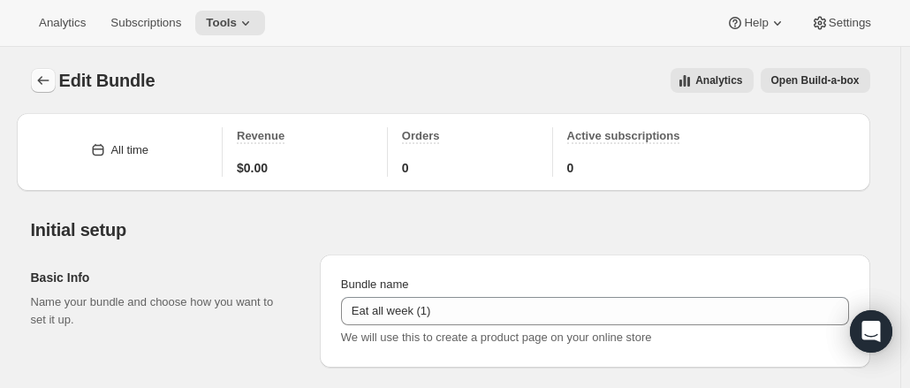
click at [44, 72] on button "Bundles" at bounding box center [43, 80] width 25 height 25
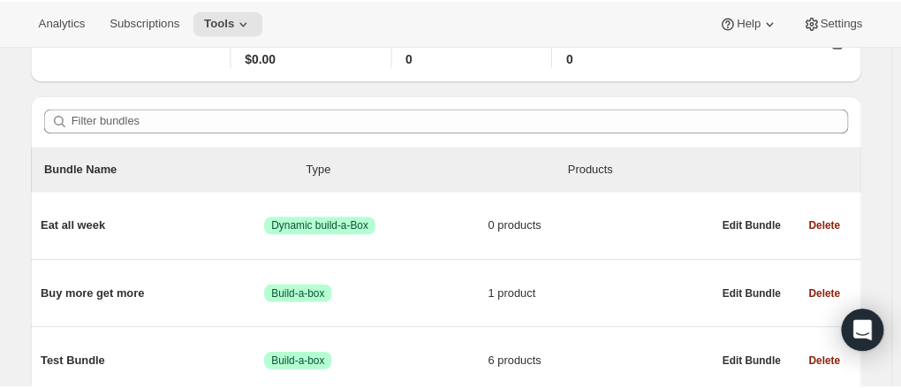
scroll to position [87, 0]
